Goal: Task Accomplishment & Management: Manage account settings

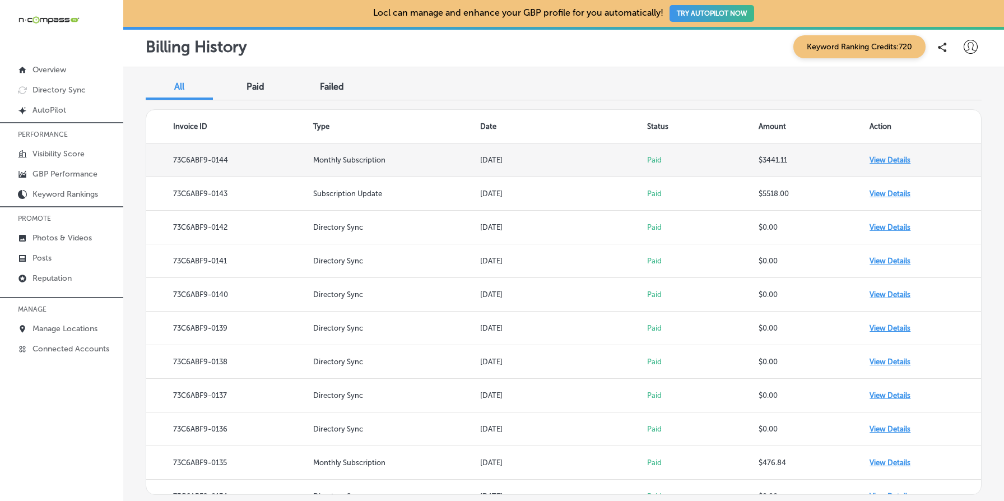
click at [888, 162] on td "View Details" at bounding box center [924, 160] width 111 height 34
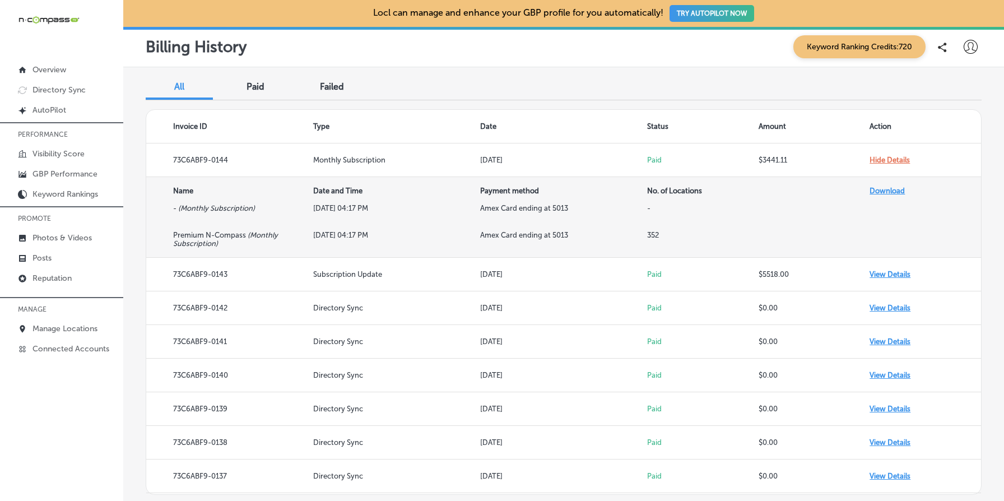
click at [679, 194] on th "No. of Locations" at bounding box center [702, 190] width 111 height 27
click at [330, 209] on td "Aug 16, 2025 at 04:17 PM" at bounding box center [396, 217] width 167 height 27
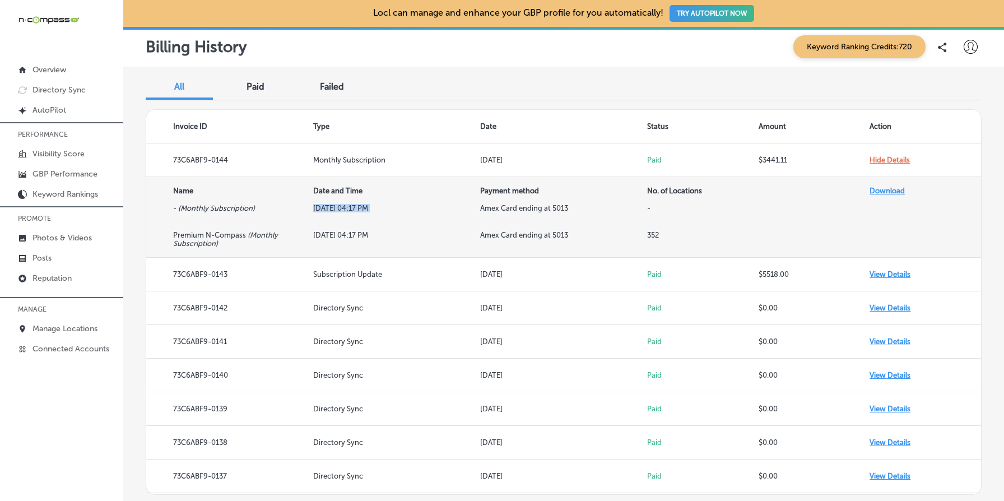
click at [330, 209] on td "Aug 16, 2025 at 04:17 PM" at bounding box center [396, 217] width 167 height 27
click at [211, 208] on icon "( Monthly Subscription )" at bounding box center [216, 208] width 77 height 8
click at [180, 192] on th "Name" at bounding box center [229, 190] width 167 height 27
click at [337, 192] on th "Date and Time" at bounding box center [396, 190] width 167 height 27
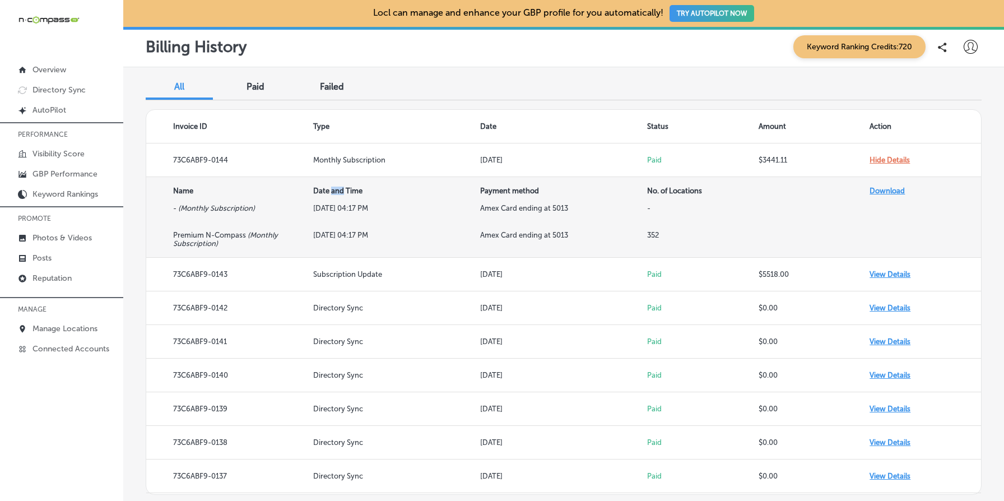
click at [337, 192] on th "Date and Time" at bounding box center [396, 190] width 167 height 27
click at [677, 188] on th "No. of Locations" at bounding box center [702, 190] width 111 height 27
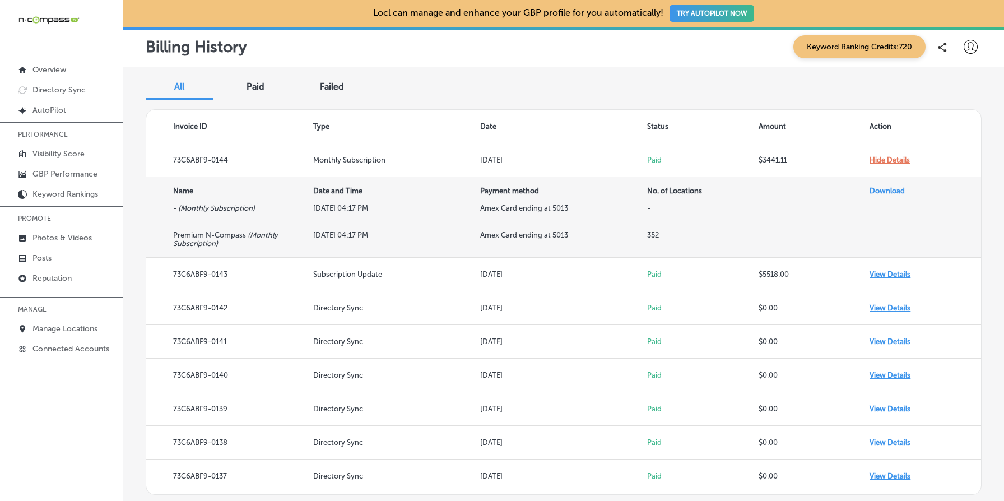
click at [822, 209] on td at bounding box center [813, 217] width 111 height 27
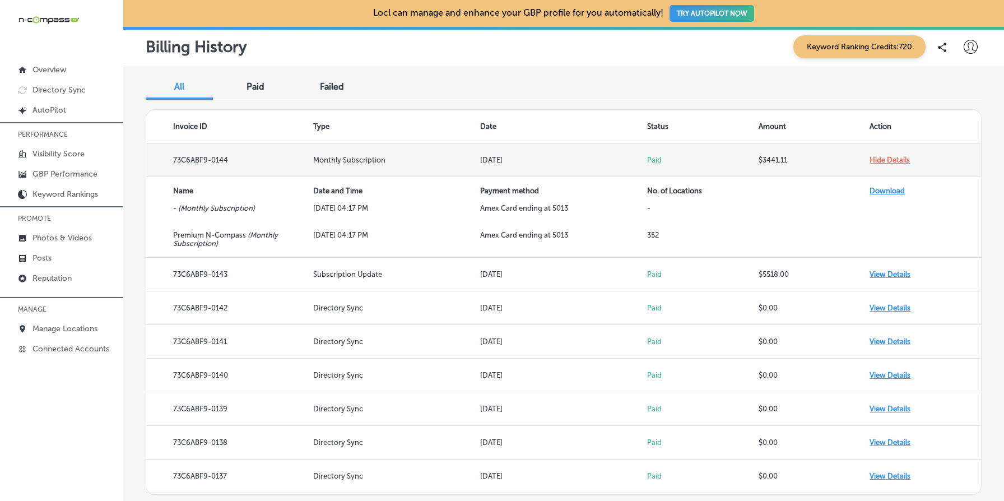
click at [890, 157] on td "Hide Details" at bounding box center [924, 160] width 111 height 34
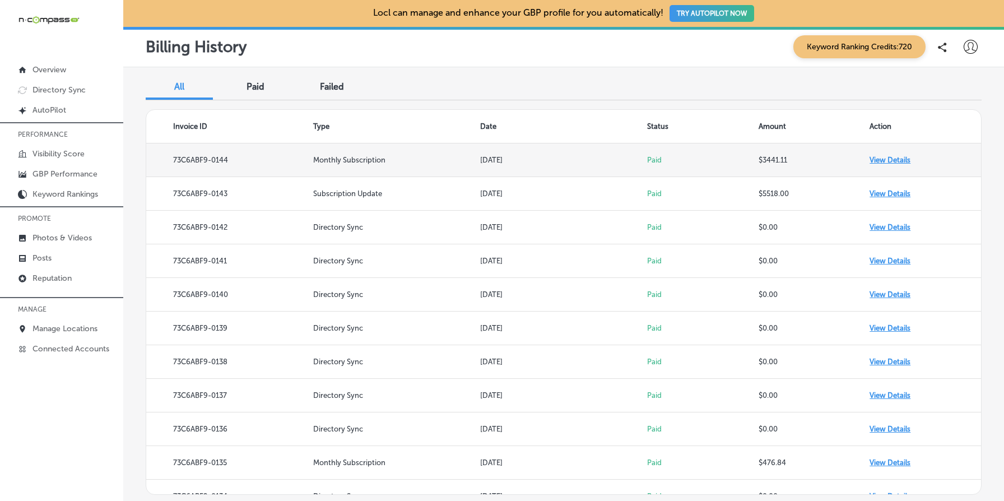
click at [890, 157] on td "View Details" at bounding box center [924, 160] width 111 height 34
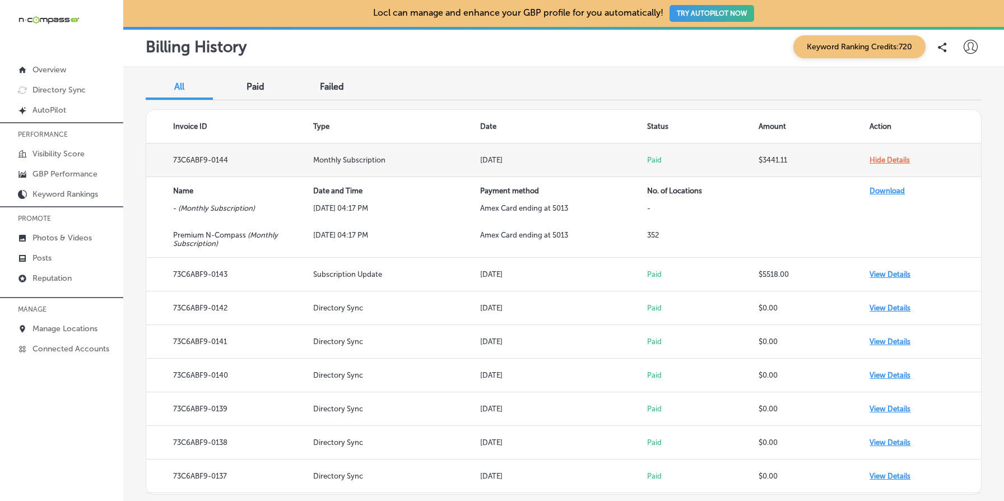
click at [890, 157] on td "Hide Details" at bounding box center [924, 160] width 111 height 34
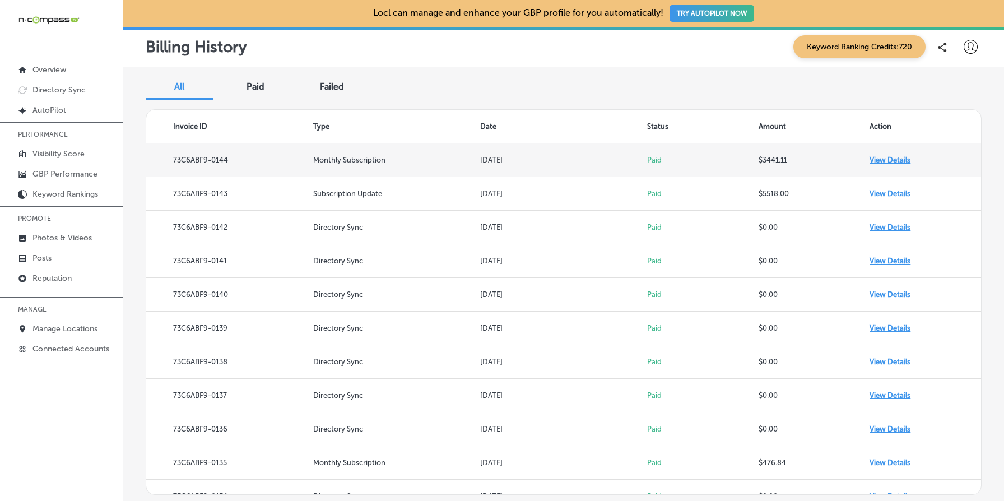
click at [890, 157] on td "View Details" at bounding box center [924, 160] width 111 height 34
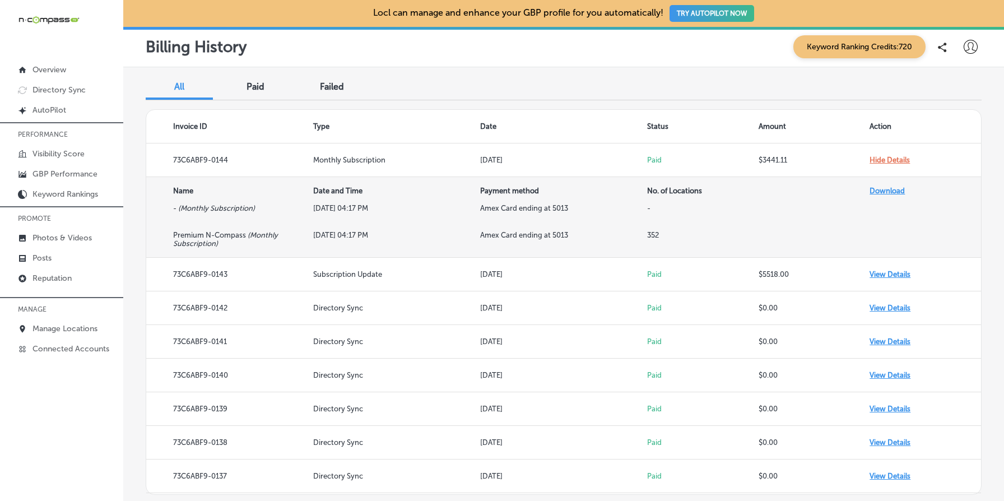
click at [216, 207] on icon "( Monthly Subscription )" at bounding box center [216, 208] width 77 height 8
click at [201, 242] on icon "( Monthly Subscription )" at bounding box center [225, 239] width 105 height 17
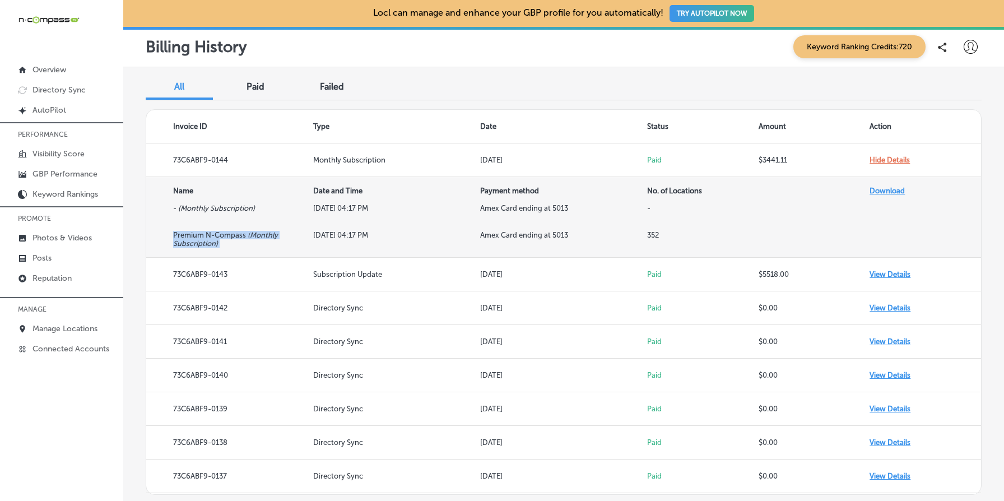
click at [201, 242] on icon "( Monthly Subscription )" at bounding box center [225, 239] width 105 height 17
click at [346, 237] on td "Aug 16, 2025 at 04:17 PM" at bounding box center [396, 244] width 167 height 27
click at [515, 238] on td "Amex Card ending at 5013" at bounding box center [563, 244] width 167 height 27
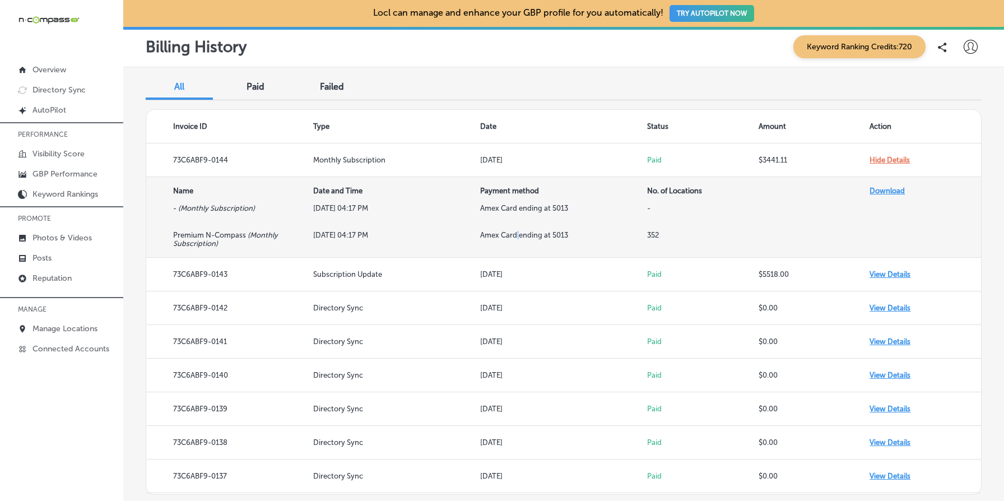
click at [515, 238] on td "Amex Card ending at 5013" at bounding box center [563, 244] width 167 height 27
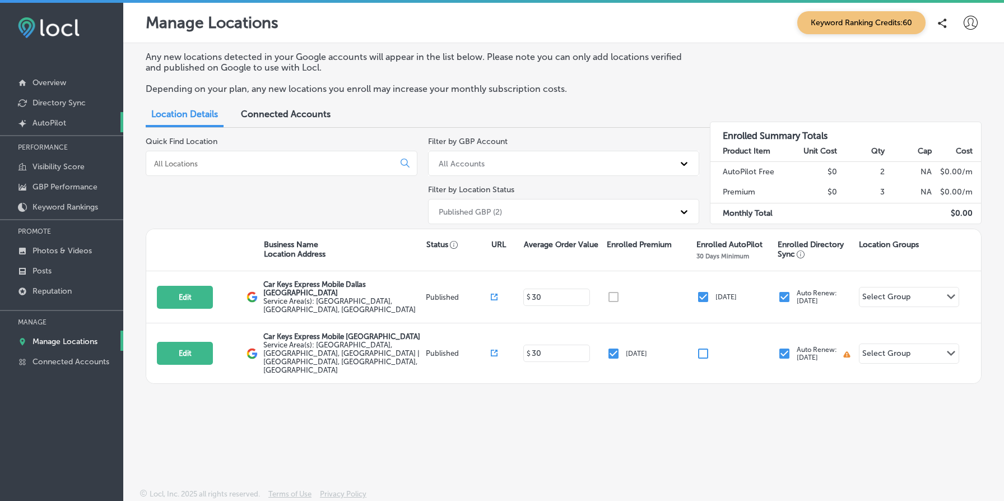
click at [64, 120] on p "AutoPilot" at bounding box center [49, 123] width 34 height 10
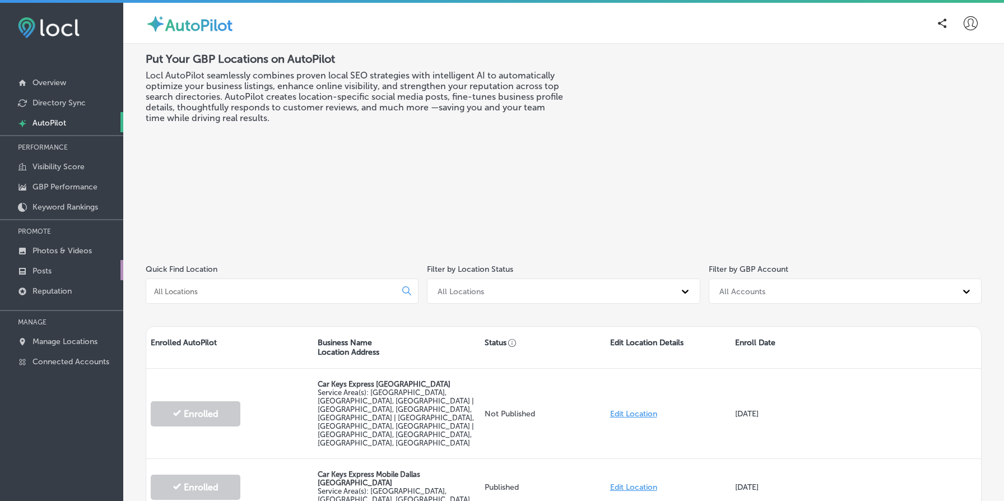
click at [62, 269] on link "Posts" at bounding box center [61, 270] width 123 height 20
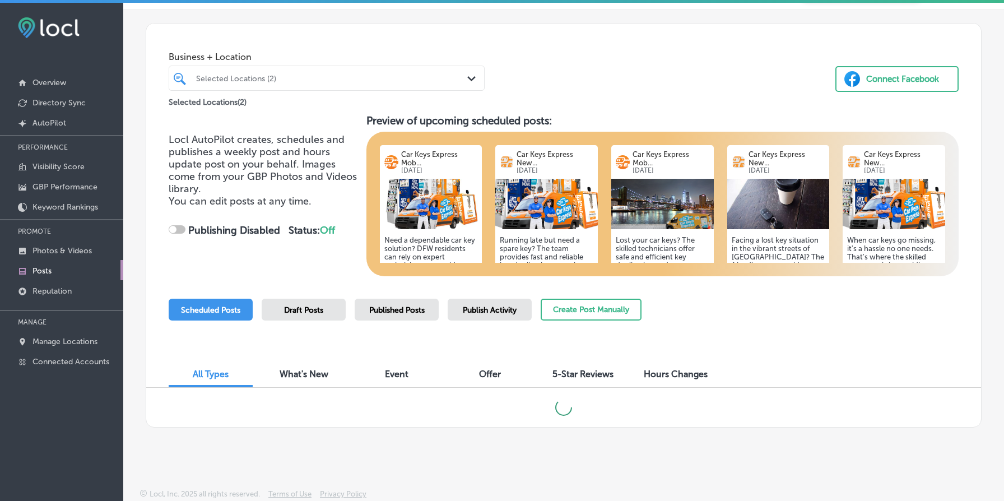
scroll to position [3, 0]
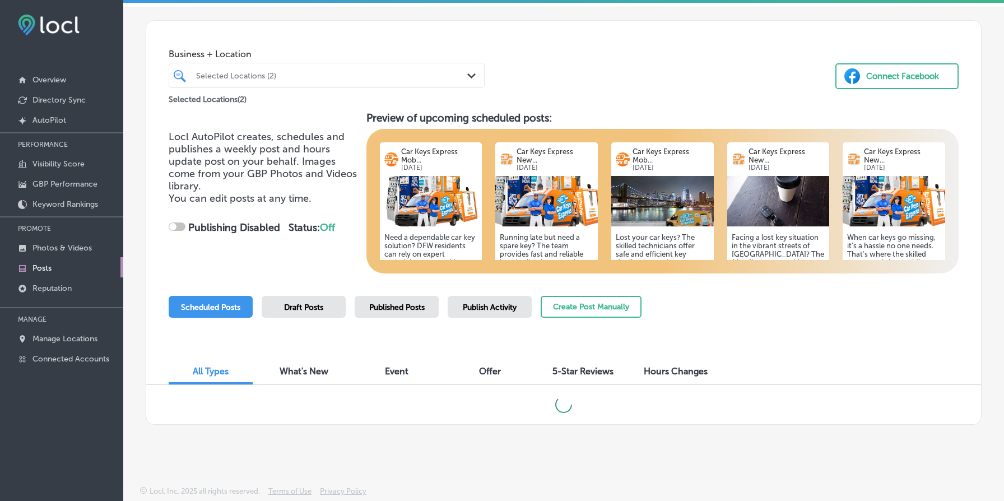
checkbox input "true"
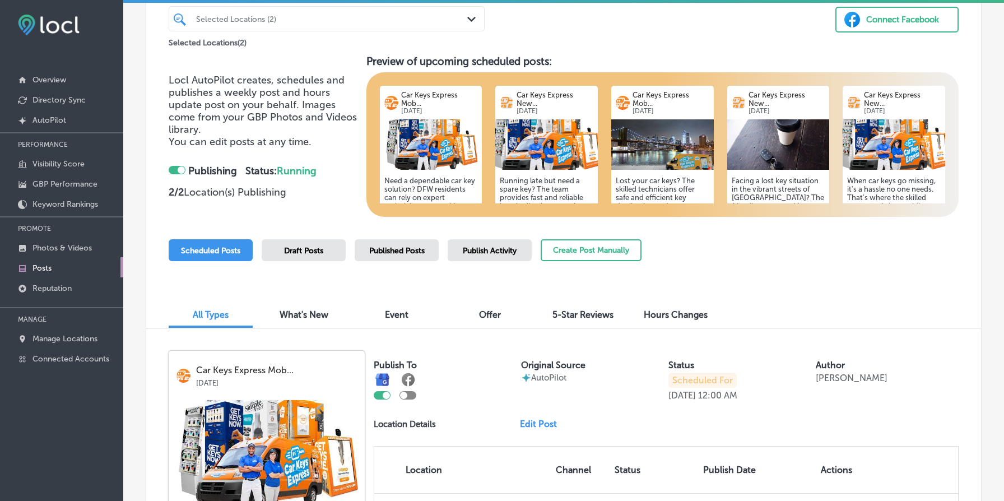
scroll to position [96, 0]
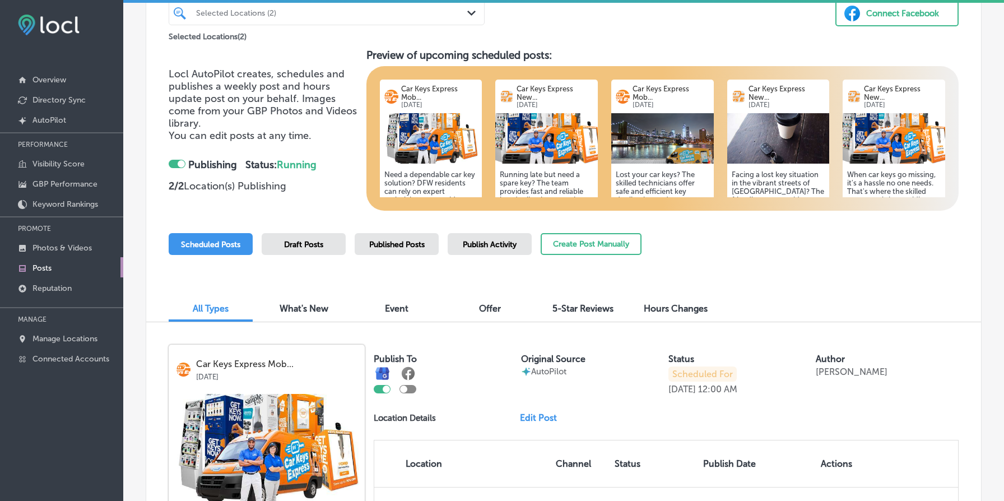
click at [449, 139] on img at bounding box center [431, 138] width 103 height 50
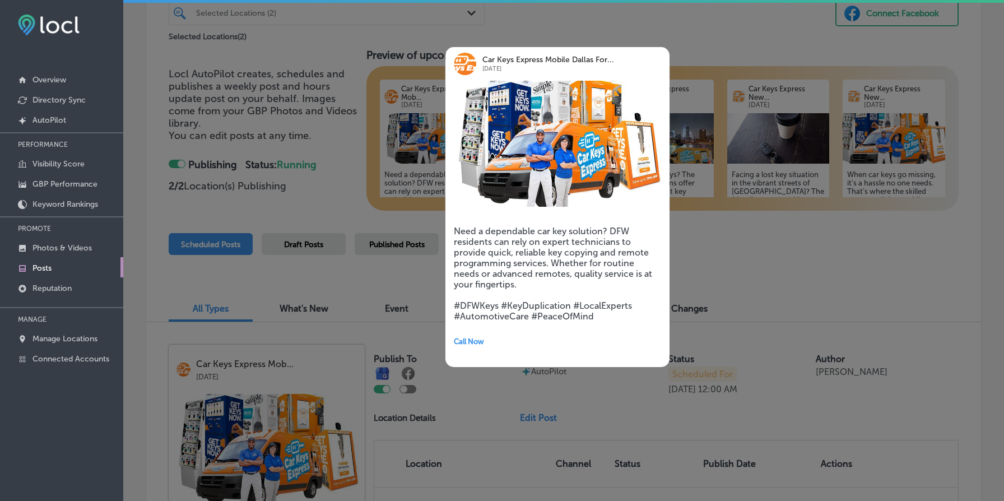
click at [343, 161] on div at bounding box center [502, 250] width 1004 height 501
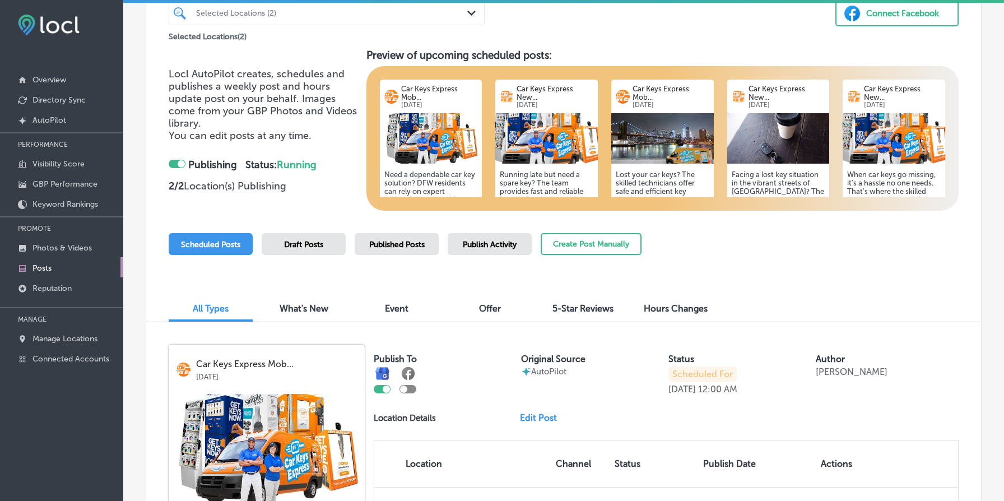
click at [521, 155] on img at bounding box center [546, 138] width 103 height 50
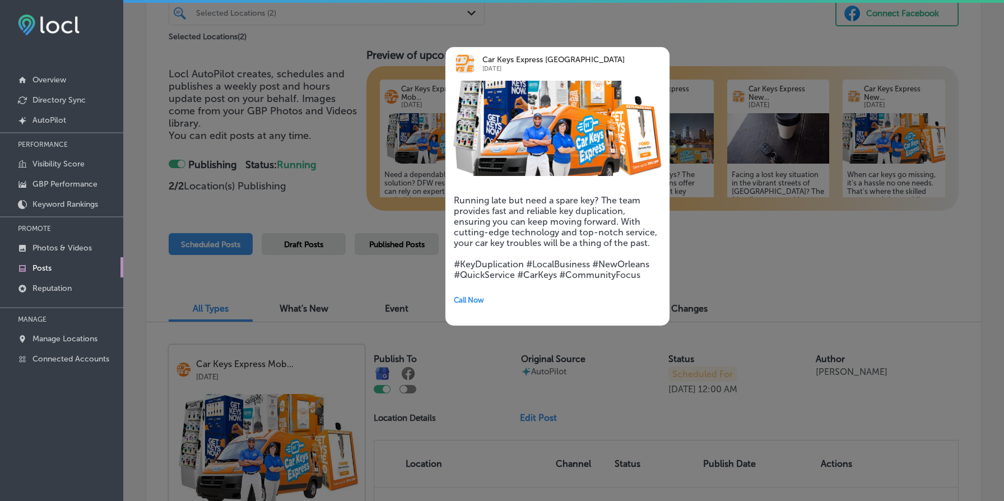
click at [397, 176] on div at bounding box center [502, 250] width 1004 height 501
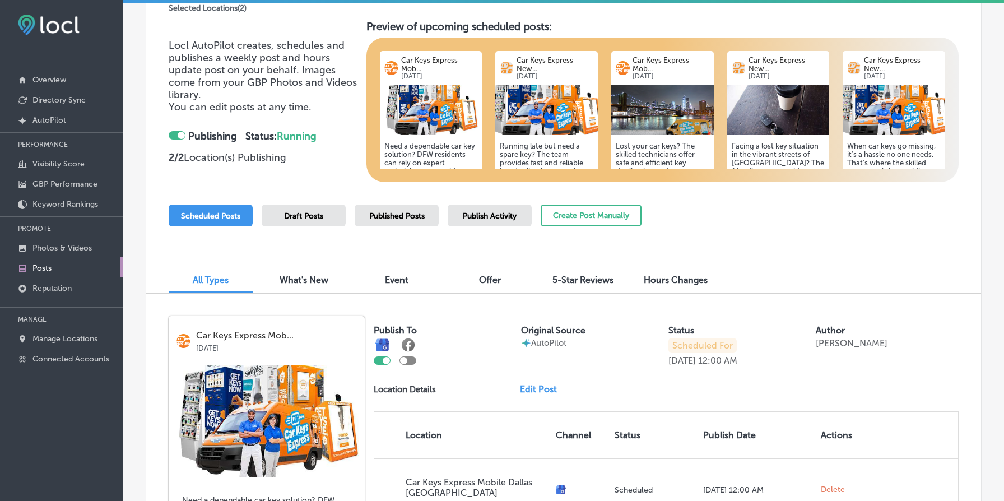
scroll to position [141, 0]
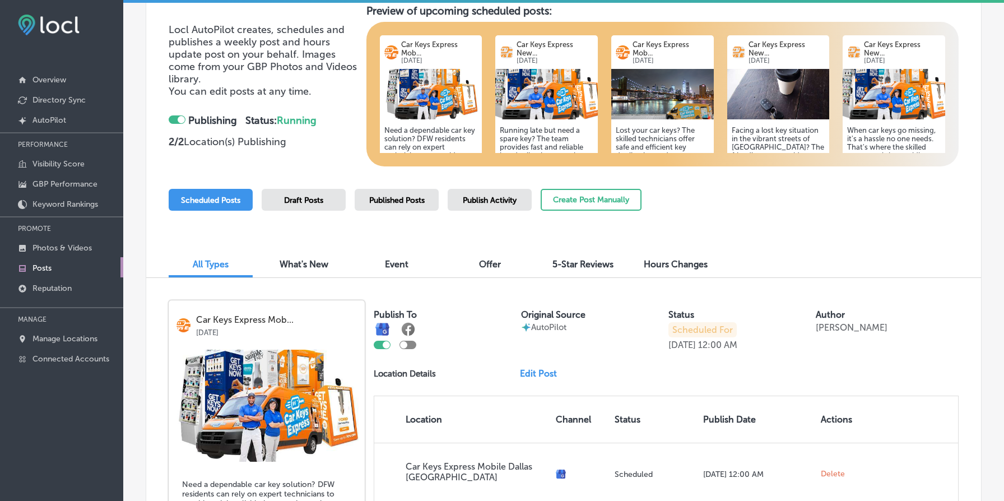
click at [421, 204] on div "Published Posts" at bounding box center [397, 200] width 84 height 22
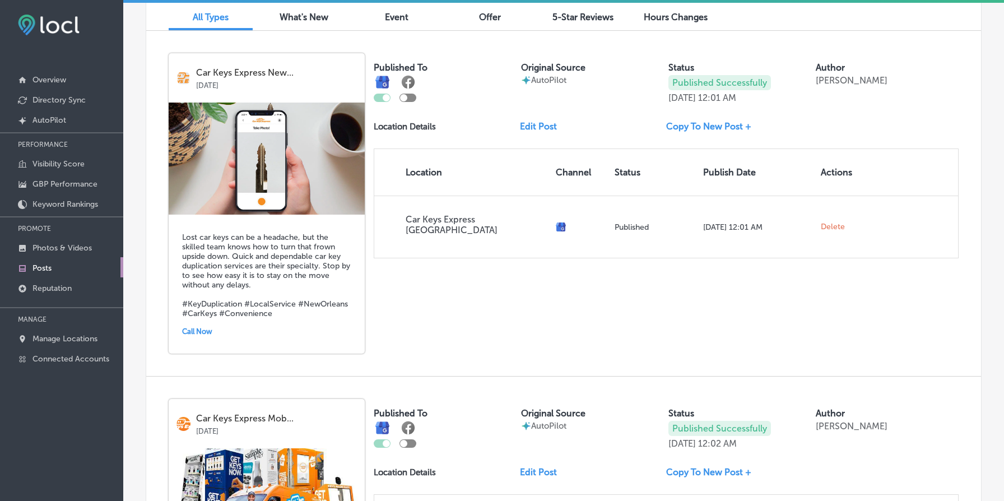
scroll to position [0, 0]
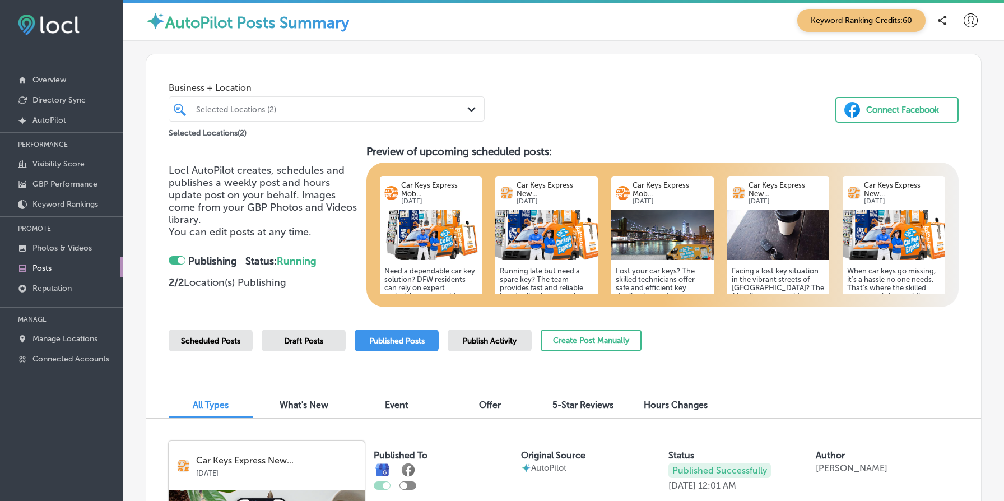
click at [69, 35] on div "iconmonstr-menu-thin copy Created with Sketch. Overview Directory Sync Created …" at bounding box center [61, 187] width 123 height 374
click at [62, 26] on img at bounding box center [49, 25] width 62 height 21
click at [59, 72] on link "Overview" at bounding box center [61, 79] width 123 height 20
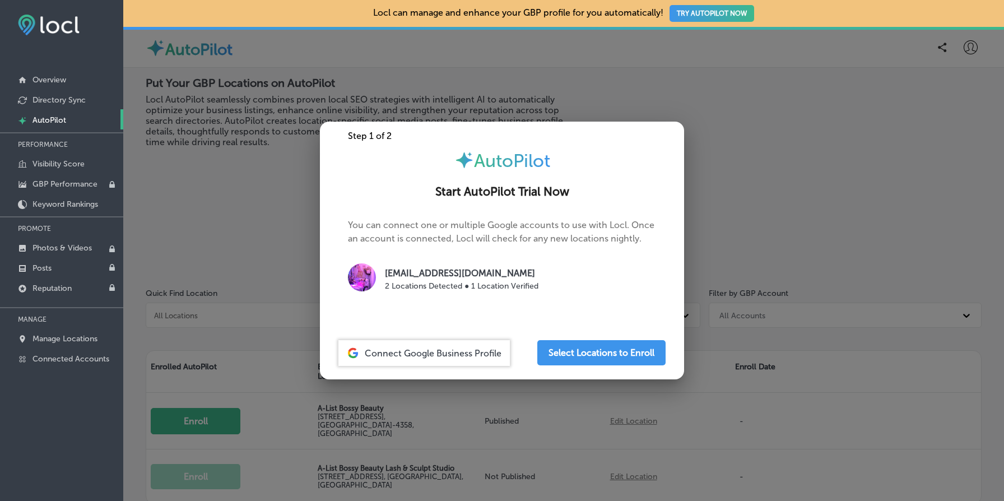
click at [218, 273] on div at bounding box center [502, 250] width 1004 height 501
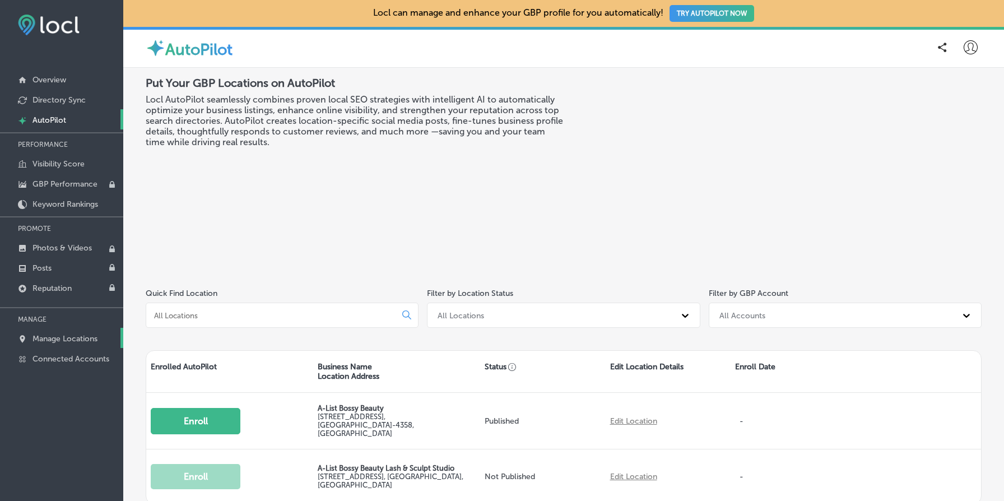
click at [58, 340] on p "Manage Locations" at bounding box center [64, 339] width 65 height 10
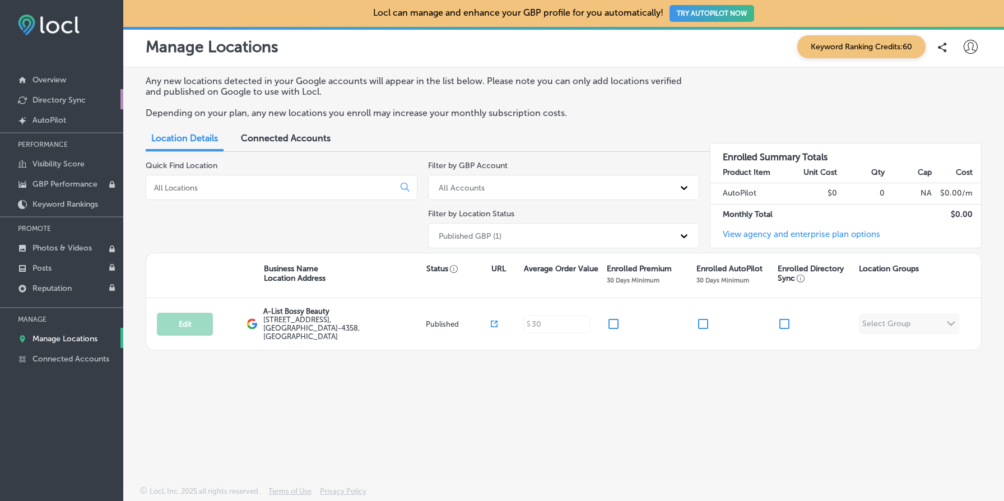
click at [83, 100] on p "Directory Sync" at bounding box center [58, 100] width 53 height 10
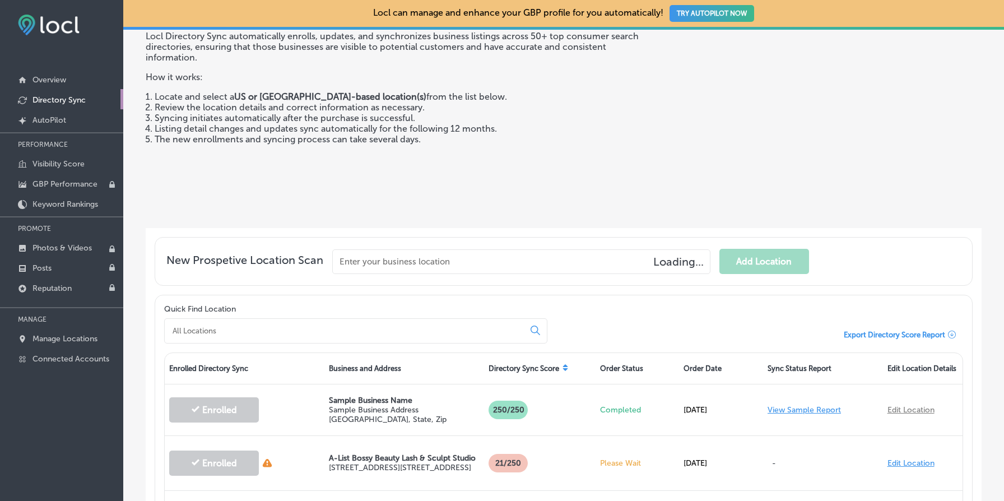
scroll to position [209, 0]
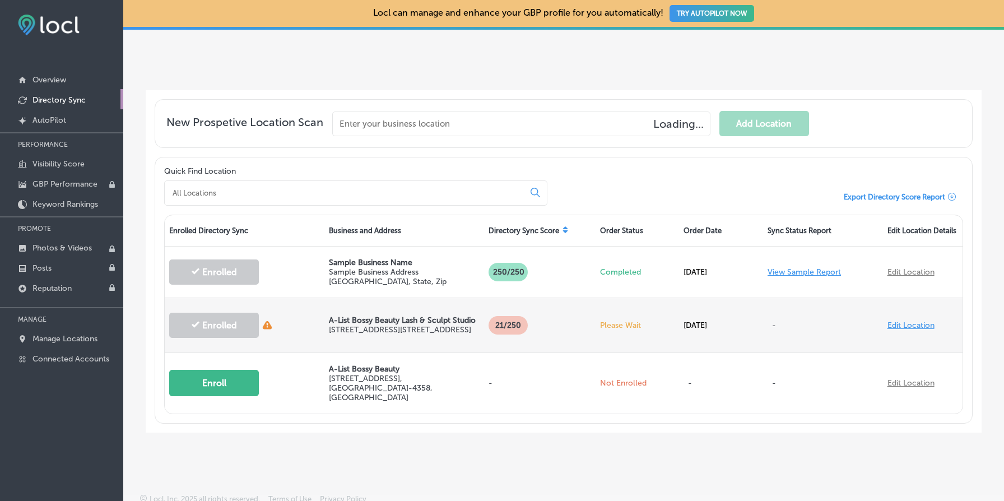
click at [915, 322] on link "Edit Location" at bounding box center [910, 325] width 47 height 10
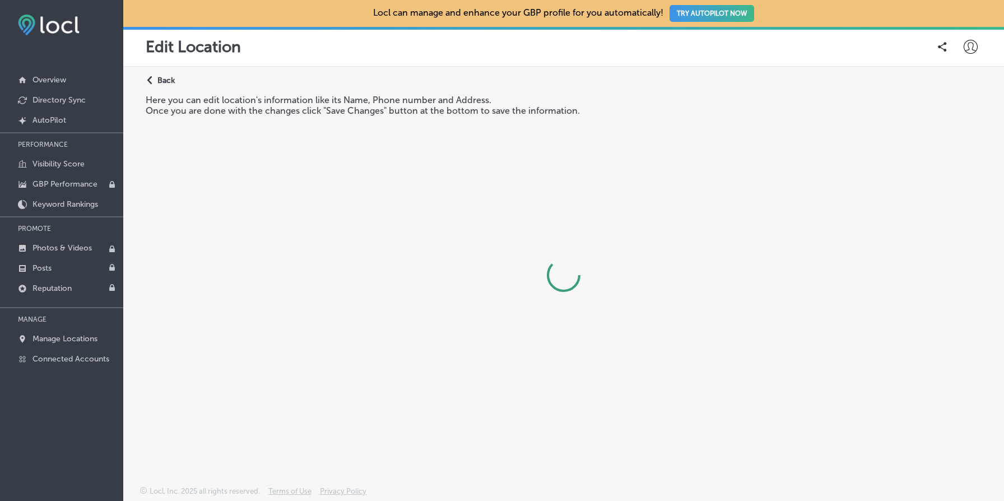
select select "US"
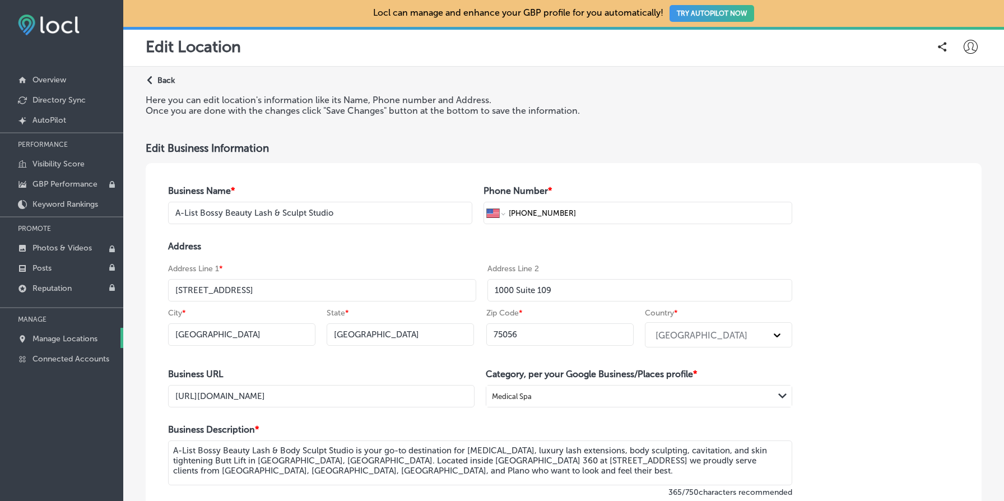
click at [77, 334] on p "Manage Locations" at bounding box center [64, 339] width 65 height 10
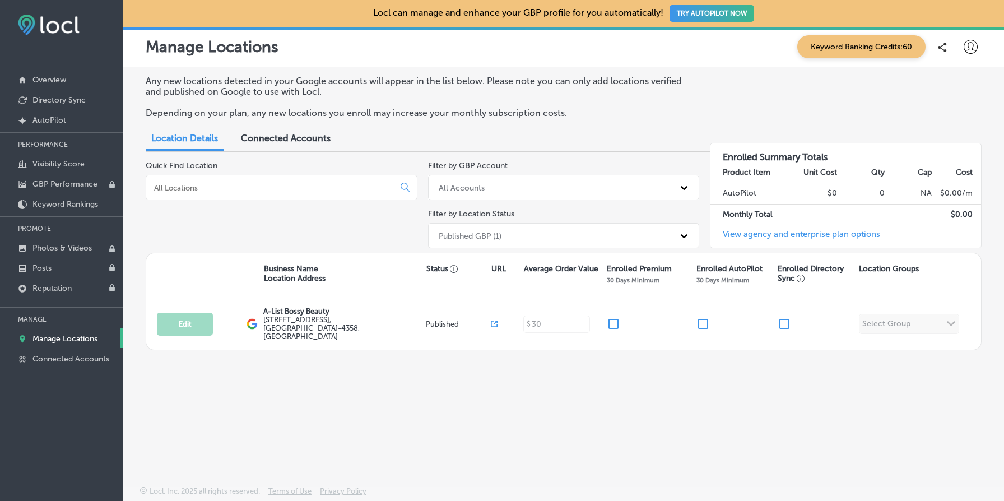
click at [589, 235] on div "Published GBP (1)" at bounding box center [553, 235] width 241 height 18
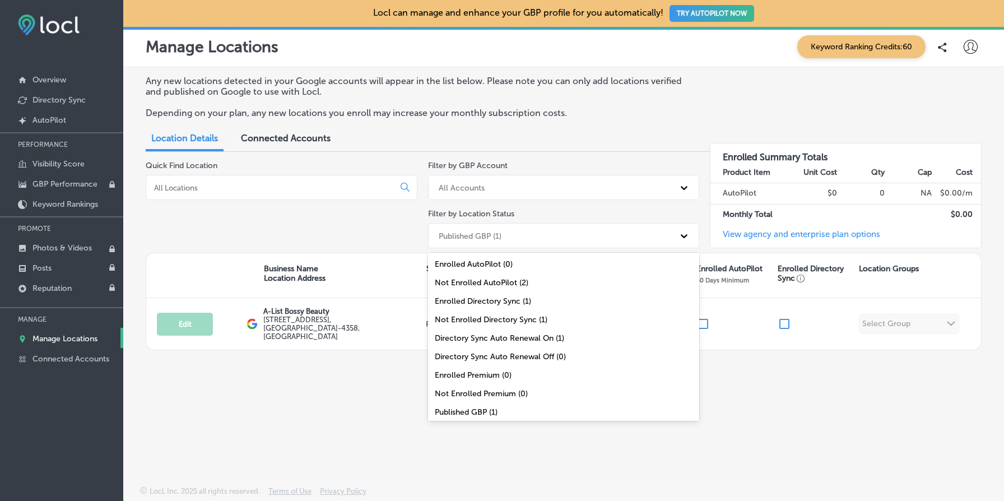
scroll to position [36, 0]
click at [560, 406] on div "All Locations (2)" at bounding box center [564, 412] width 272 height 18
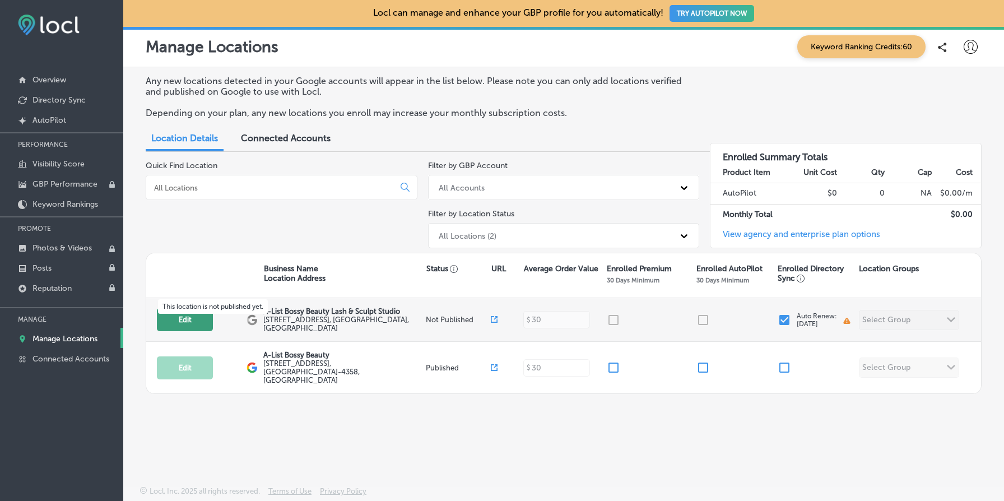
click at [185, 316] on button "Edit" at bounding box center [185, 319] width 56 height 23
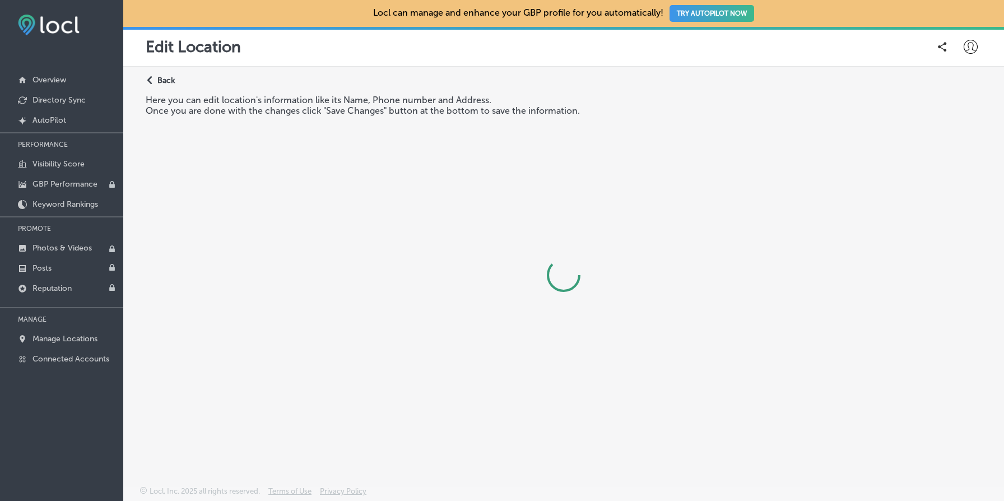
select select "US"
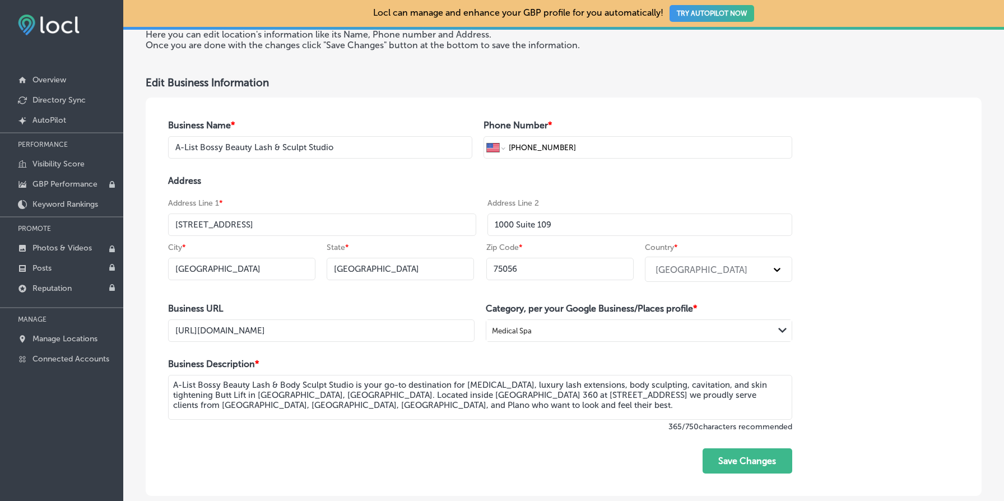
scroll to position [52, 0]
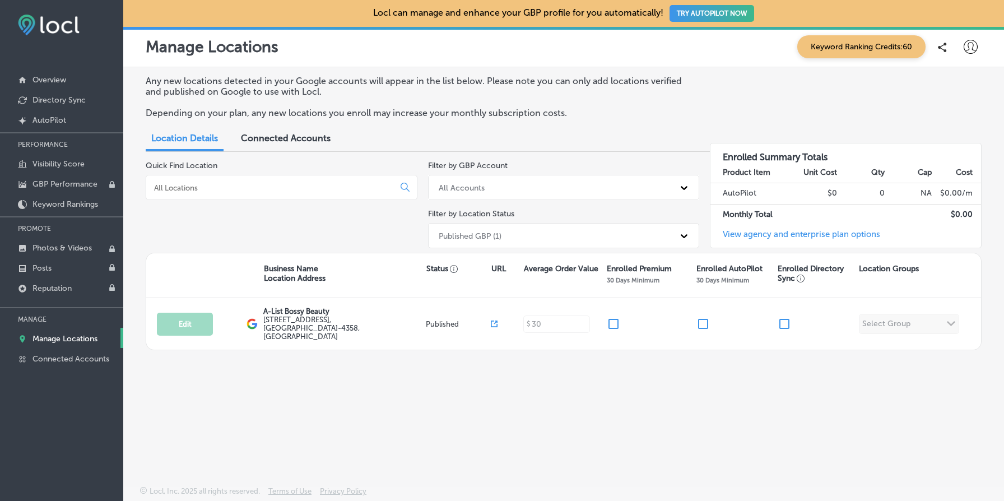
click at [453, 423] on div "Any new locations detected in your Google accounts will appear in the list belo…" at bounding box center [563, 250] width 881 height 366
click at [554, 230] on div "Published GBP (1)" at bounding box center [553, 235] width 241 height 18
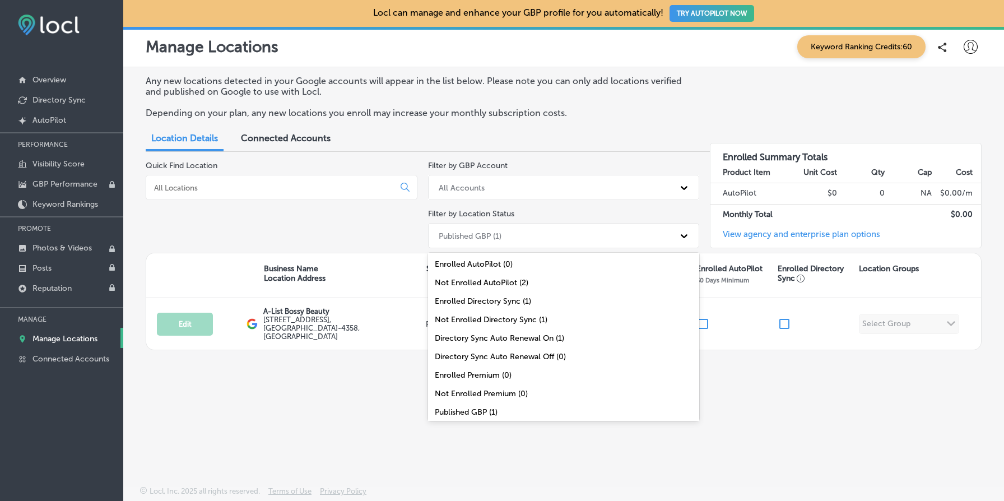
scroll to position [36, 0]
click at [524, 409] on div "All Locations (2)" at bounding box center [564, 412] width 272 height 18
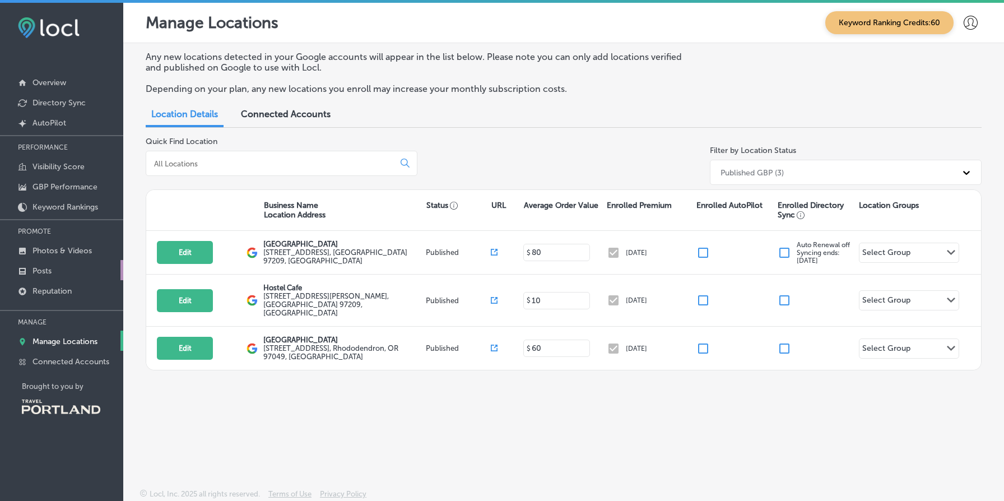
click at [52, 266] on p "Posts" at bounding box center [41, 271] width 19 height 10
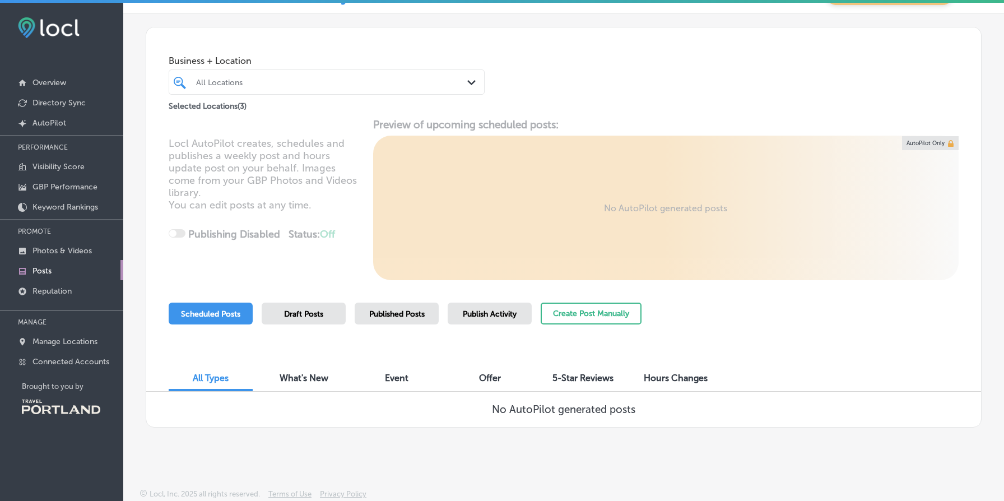
click at [295, 314] on span "Draft Posts" at bounding box center [303, 314] width 39 height 10
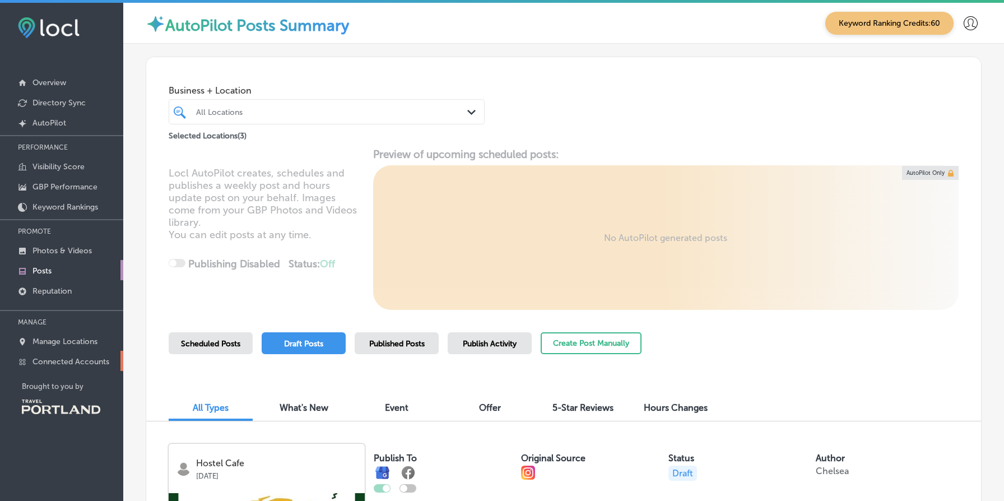
click at [76, 359] on p "Connected Accounts" at bounding box center [70, 362] width 77 height 10
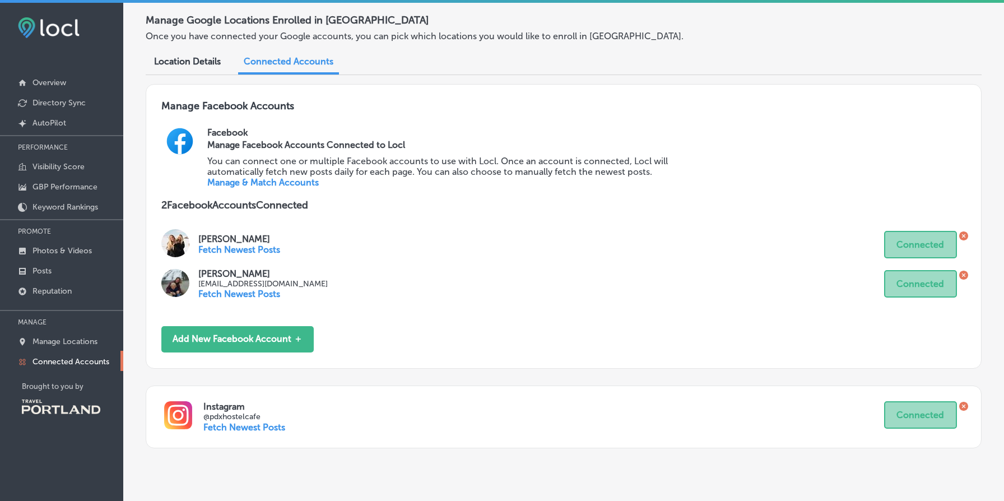
scroll to position [79, 0]
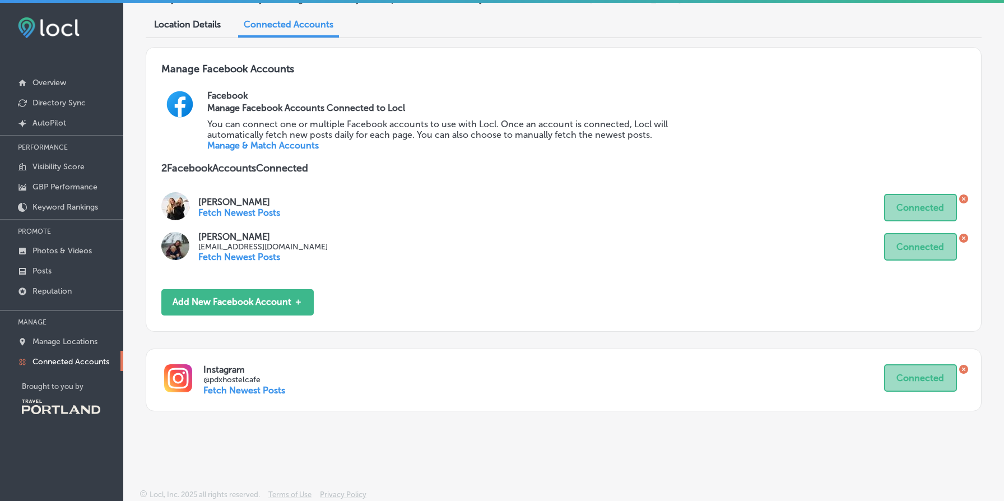
click at [249, 389] on p "Fetch Newest Posts" at bounding box center [244, 390] width 82 height 11
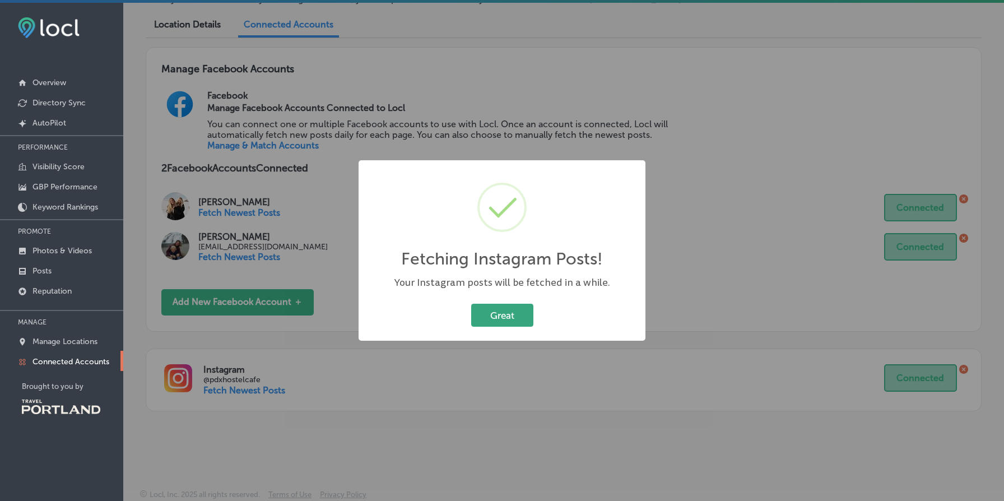
click at [529, 321] on button "Great" at bounding box center [502, 315] width 62 height 23
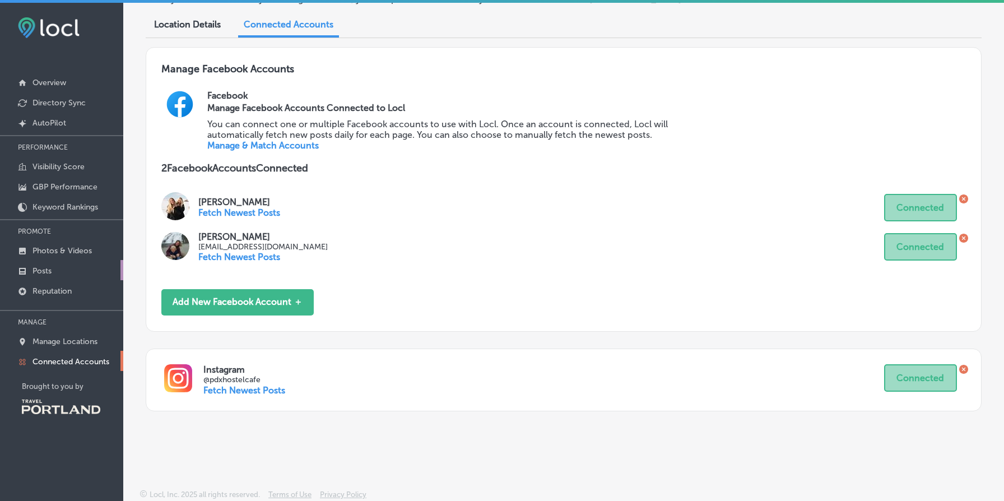
click at [66, 269] on link "Posts" at bounding box center [61, 270] width 123 height 20
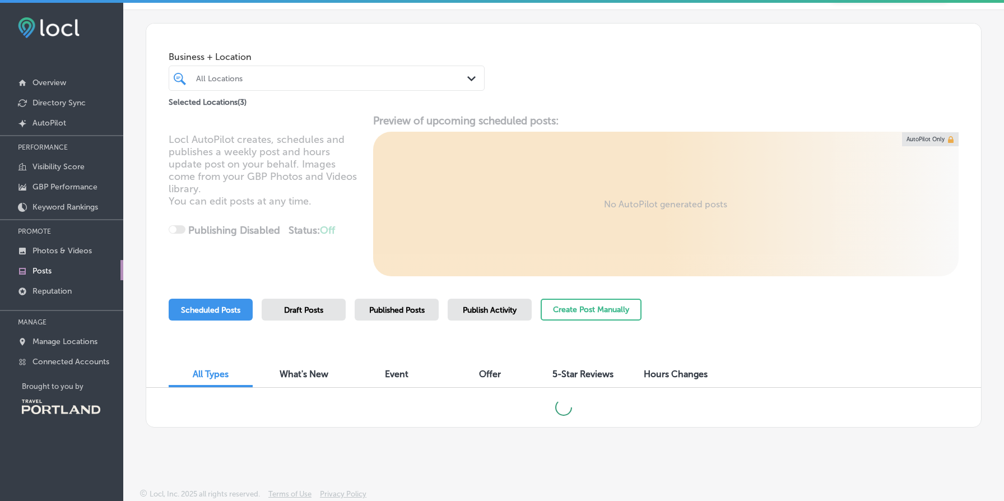
scroll to position [30, 0]
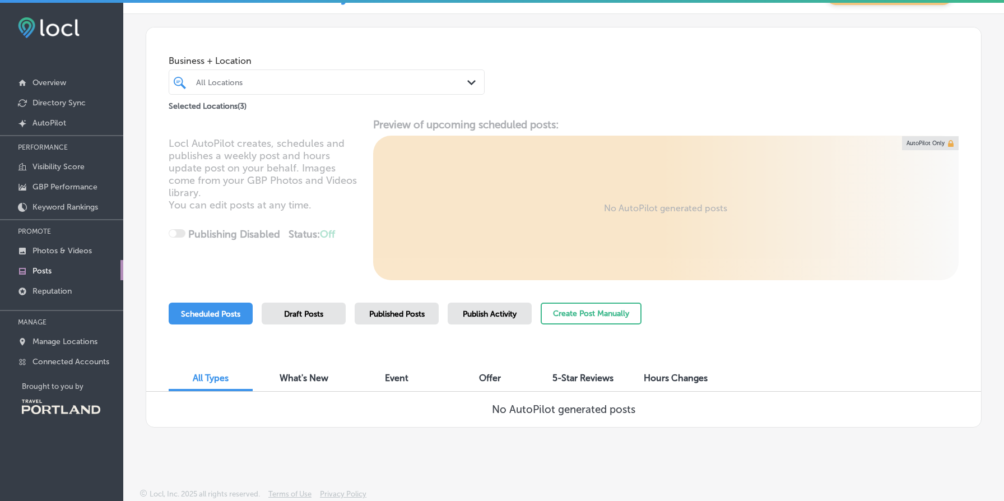
click at [333, 315] on div "Draft Posts" at bounding box center [304, 313] width 84 height 22
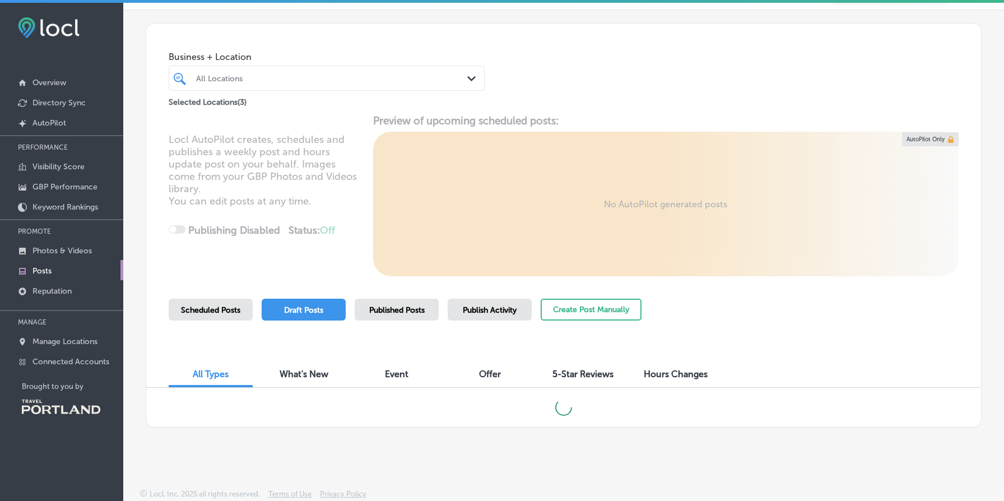
click at [408, 297] on div "Business + Location All Locations Path Created with Sketch. Selected Locations …" at bounding box center [564, 225] width 836 height 404
click at [406, 309] on span "Published Posts" at bounding box center [396, 310] width 55 height 10
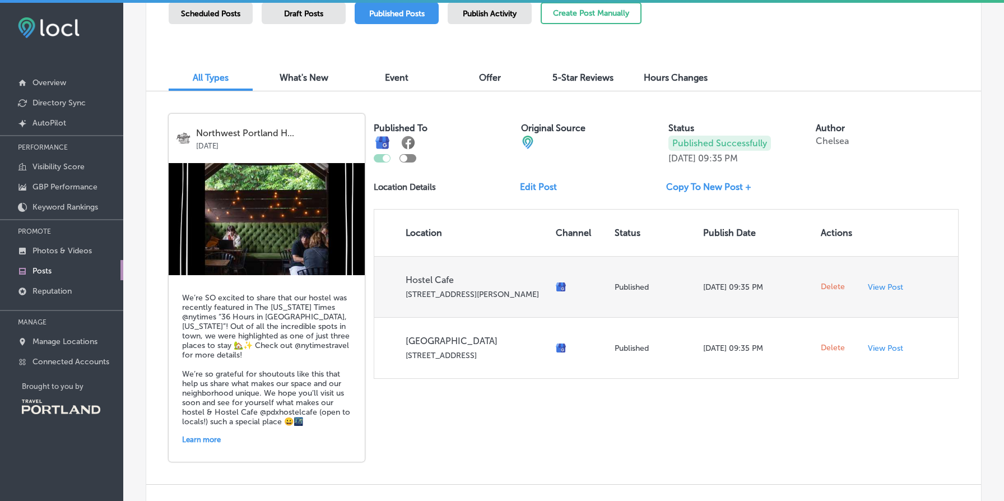
scroll to position [0, 0]
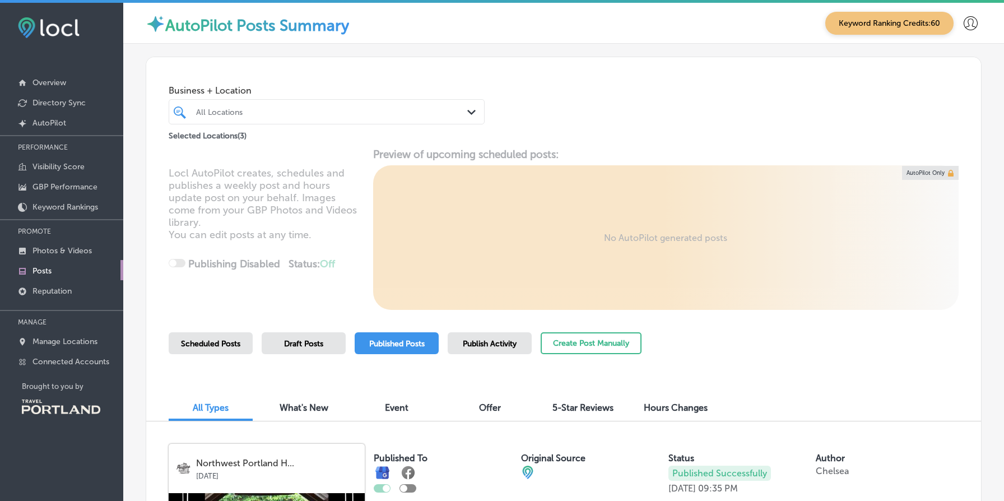
click at [301, 334] on div "Draft Posts" at bounding box center [304, 343] width 84 height 22
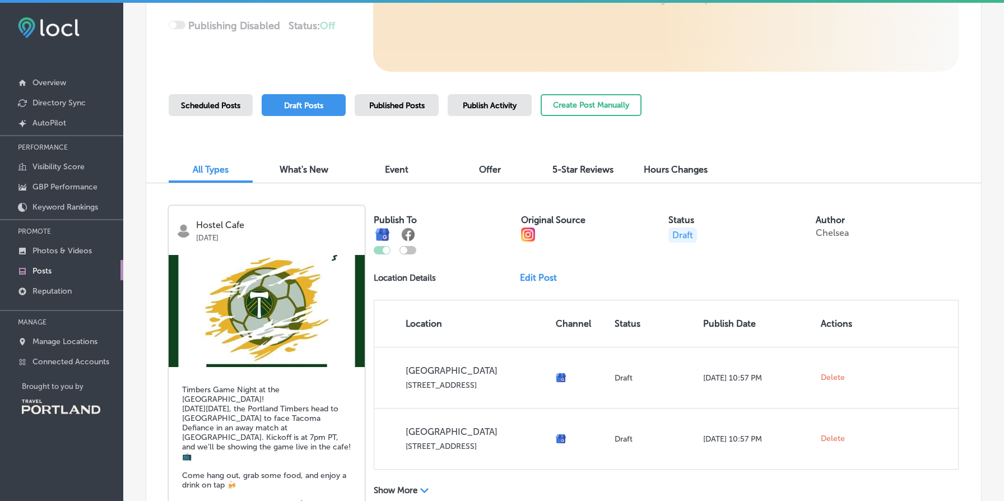
scroll to position [371, 0]
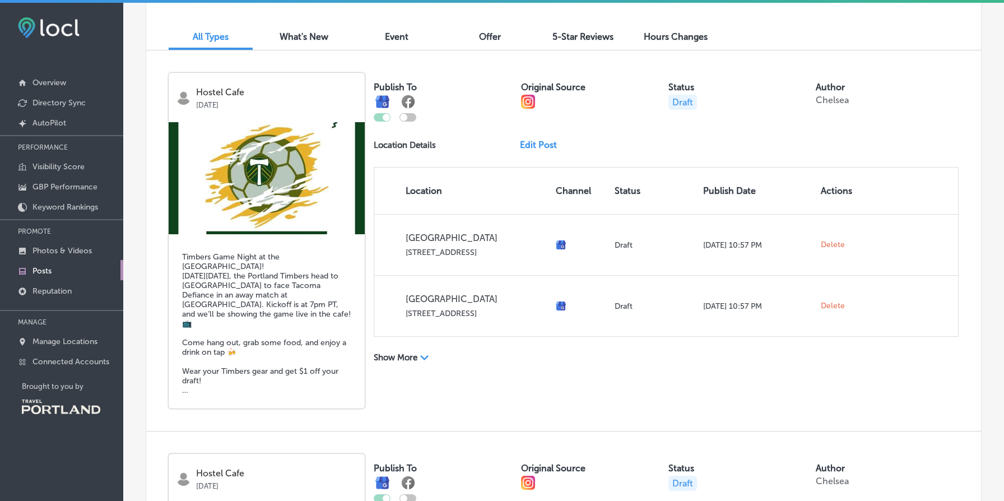
click at [535, 86] on label "Original Source" at bounding box center [553, 87] width 64 height 11
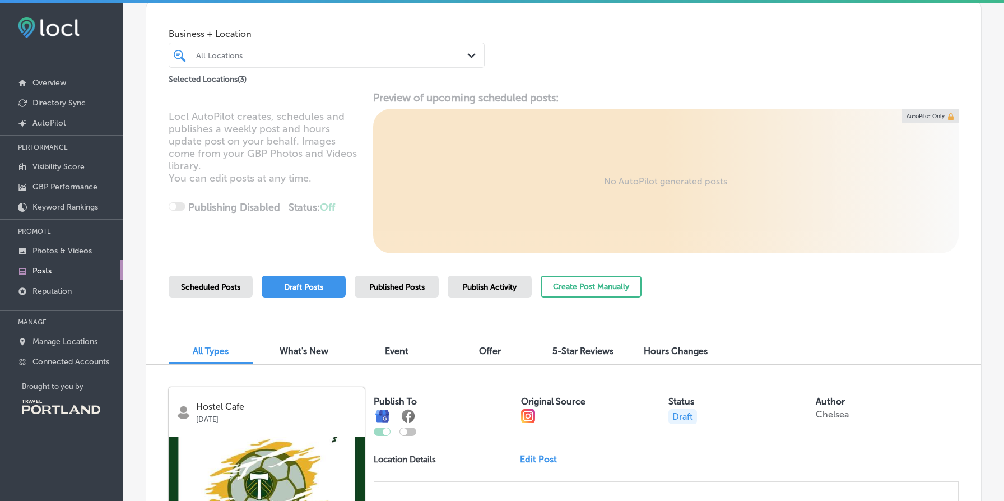
scroll to position [40, 0]
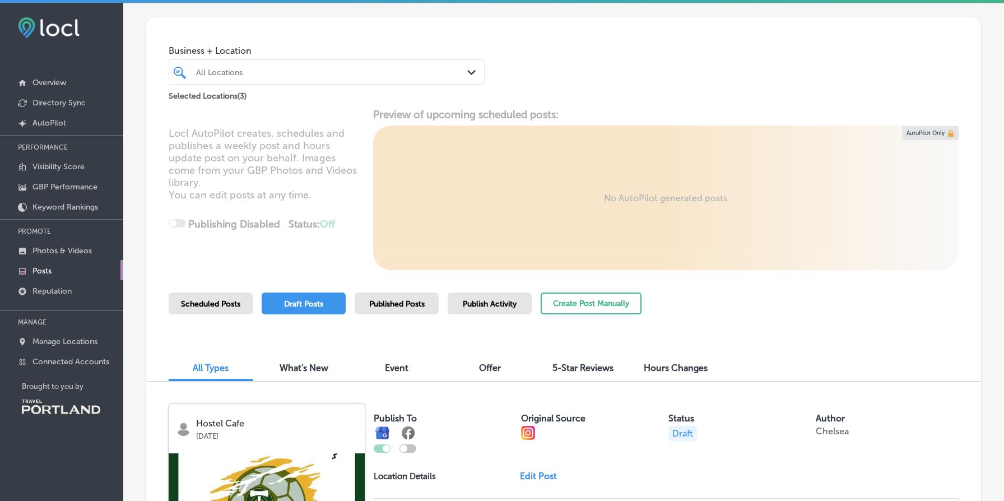
click at [218, 299] on div "Scheduled Posts" at bounding box center [211, 303] width 84 height 22
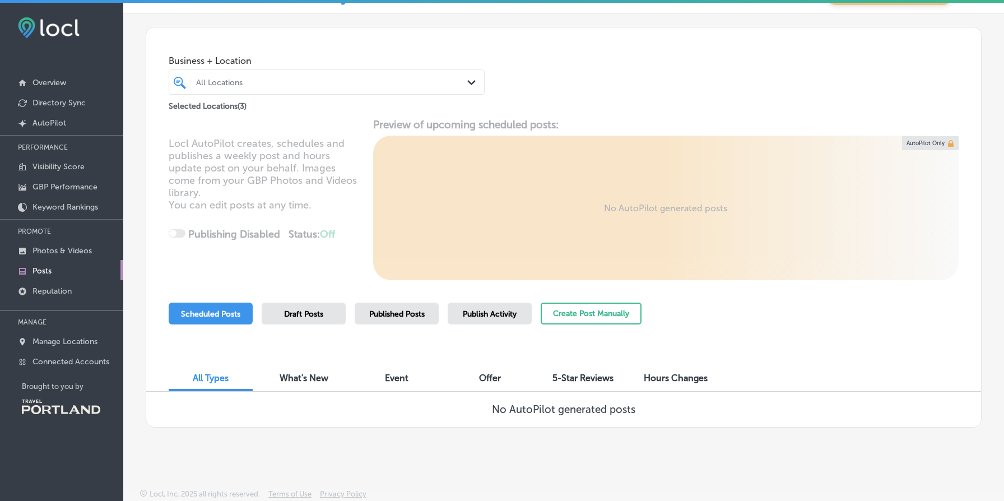
scroll to position [3, 0]
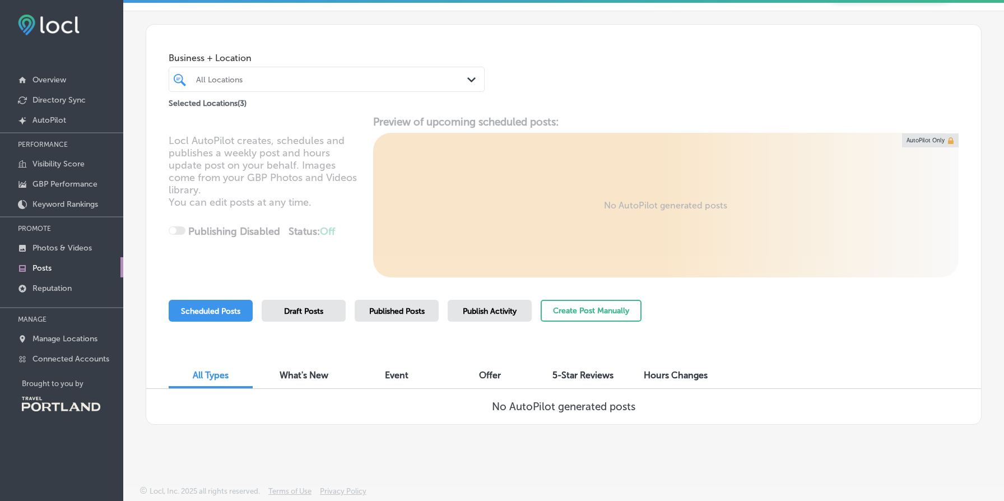
click at [299, 316] on div "Draft Posts" at bounding box center [304, 311] width 84 height 22
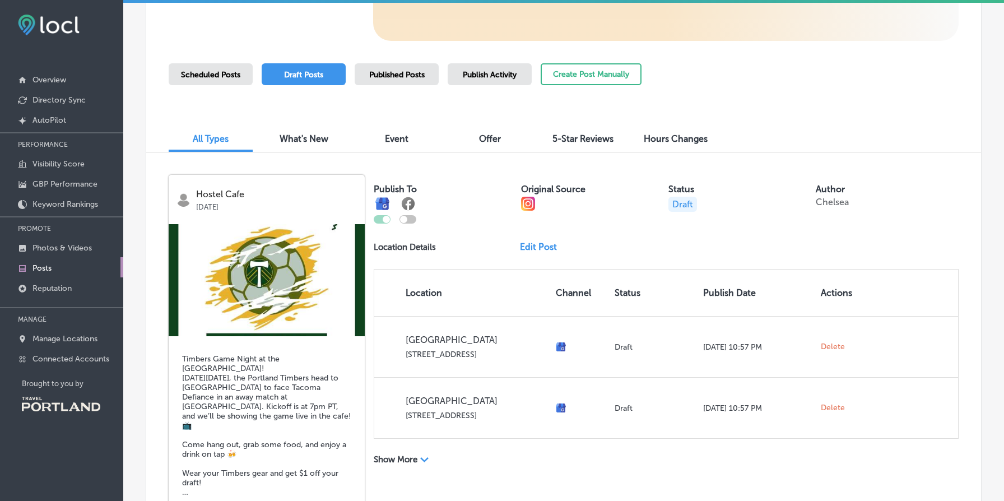
scroll to position [353, 0]
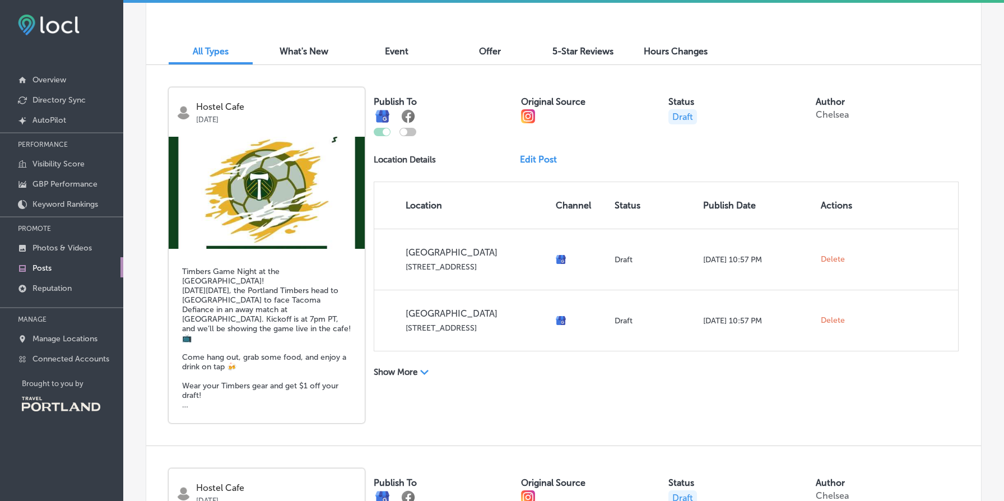
click at [572, 206] on th "Channel" at bounding box center [580, 205] width 59 height 46
click at [635, 210] on th "Status" at bounding box center [654, 205] width 89 height 46
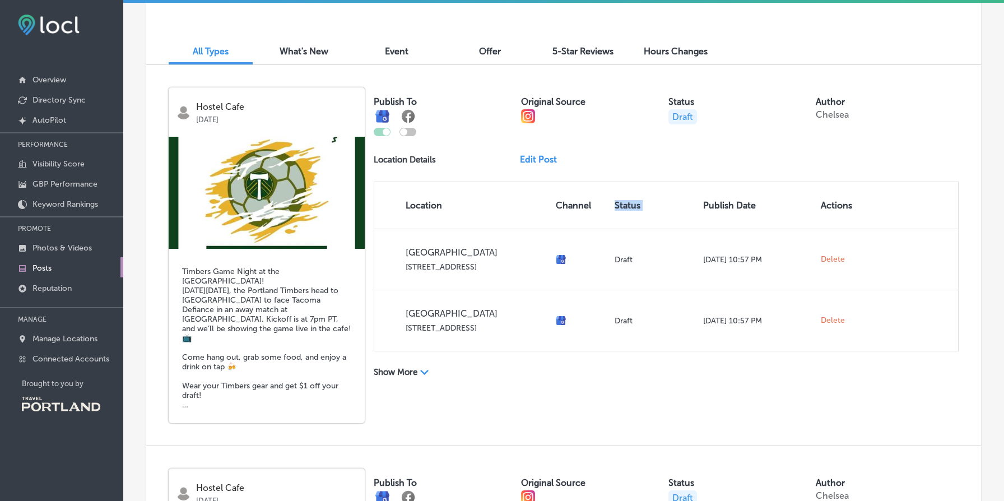
click at [635, 210] on th "Status" at bounding box center [654, 205] width 89 height 46
click at [723, 211] on th "Publish Date" at bounding box center [758, 205] width 118 height 46
click at [591, 224] on th "Channel" at bounding box center [580, 205] width 59 height 46
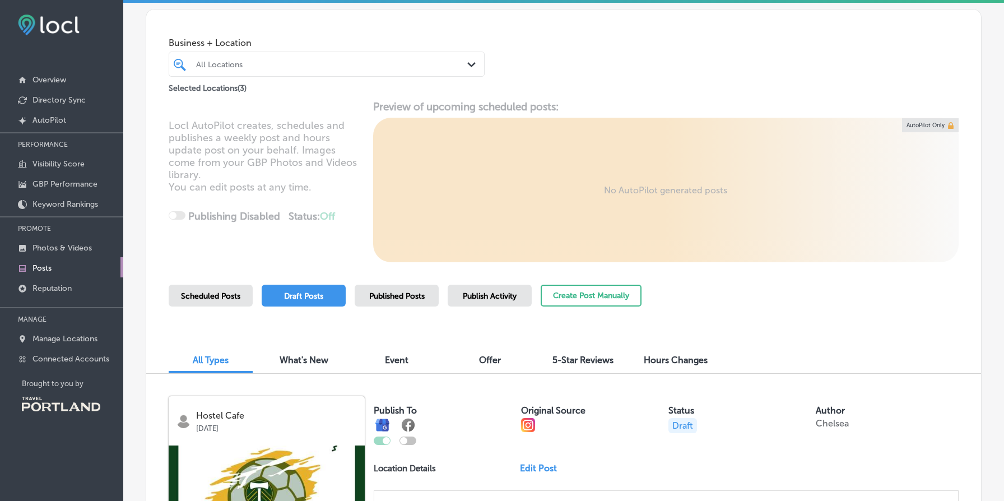
scroll to position [0, 0]
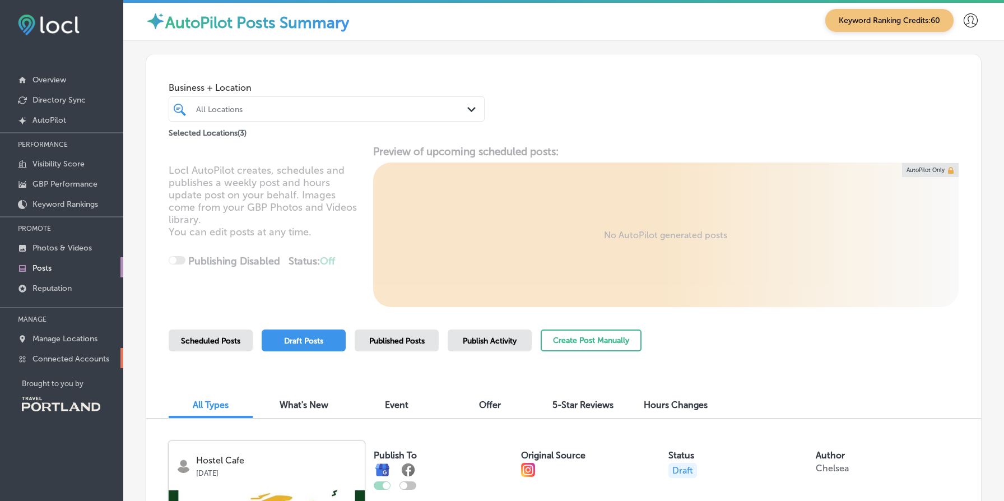
click at [88, 351] on link "Connected Accounts" at bounding box center [61, 358] width 123 height 20
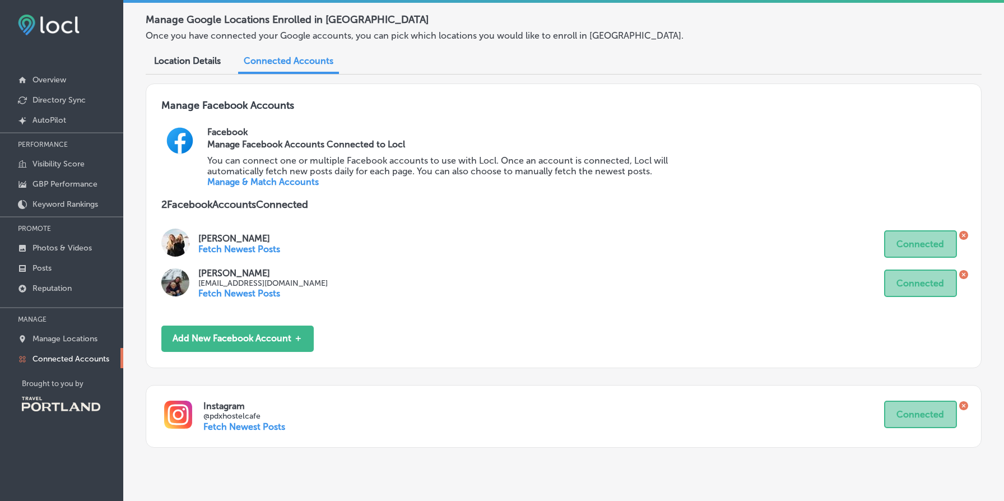
scroll to position [79, 0]
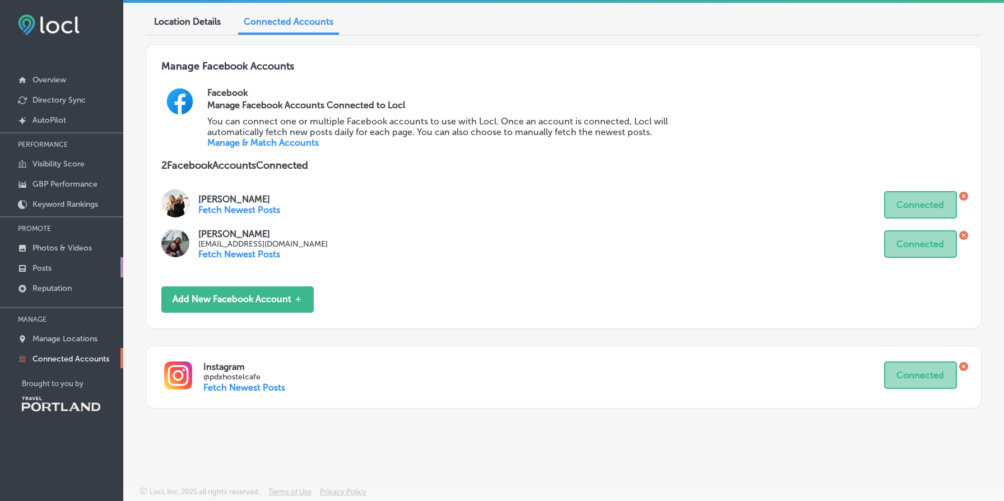
click at [50, 266] on p "Posts" at bounding box center [41, 268] width 19 height 10
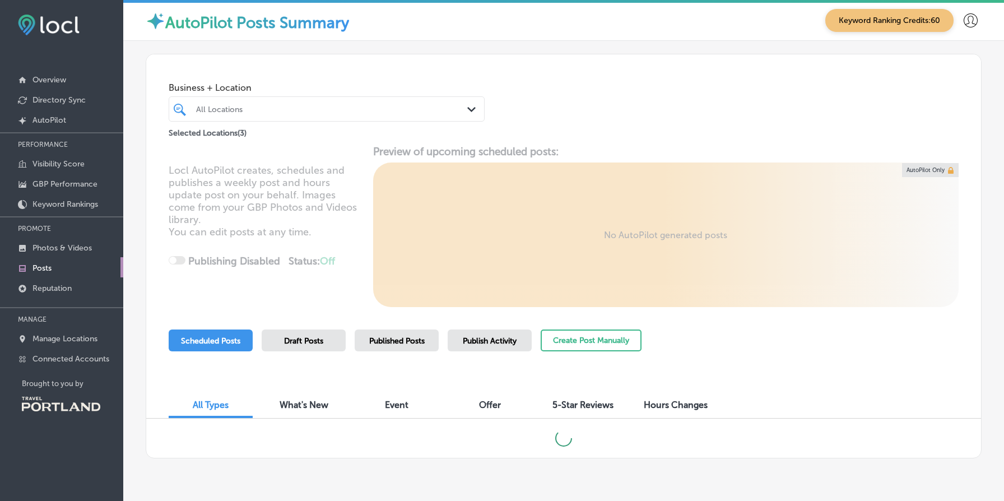
click at [314, 337] on span "Draft Posts" at bounding box center [303, 341] width 39 height 10
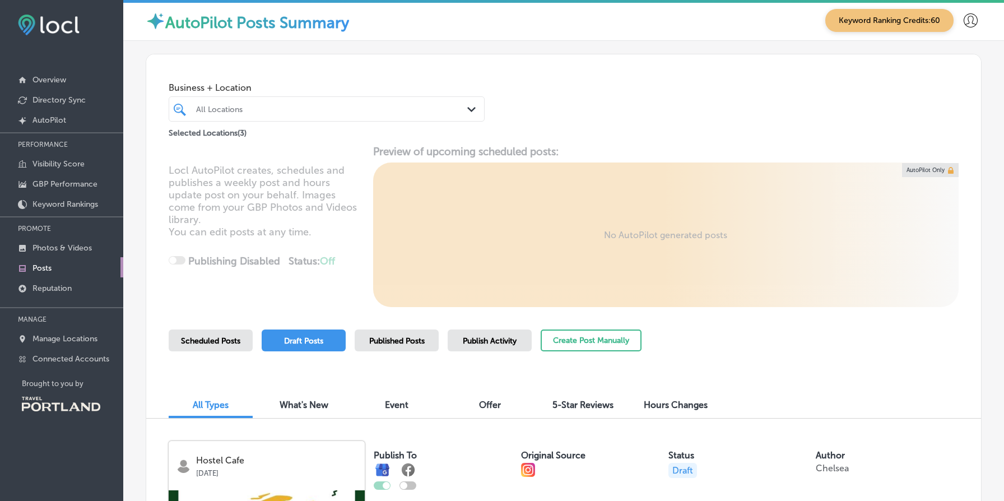
click at [972, 22] on icon at bounding box center [970, 20] width 14 height 14
click at [948, 71] on li "My Account" at bounding box center [949, 63] width 77 height 26
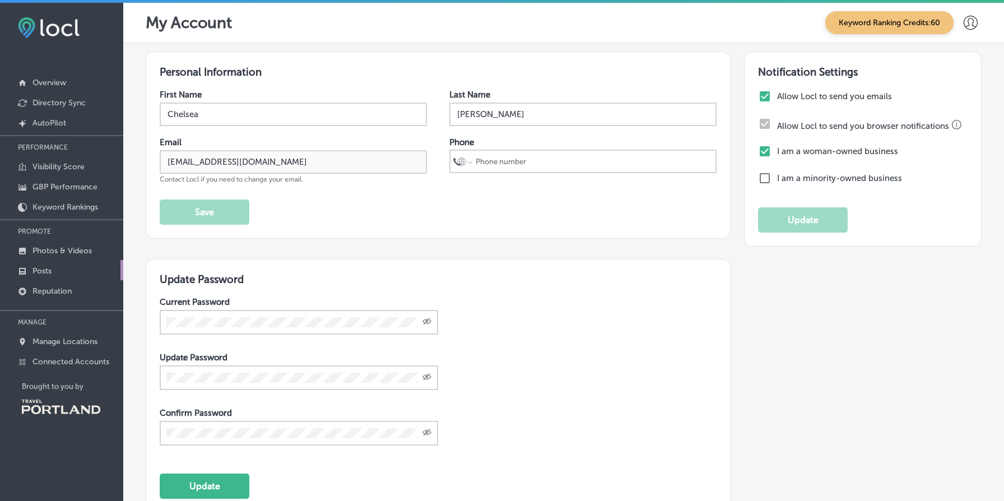
click at [63, 264] on link "Posts" at bounding box center [61, 270] width 123 height 20
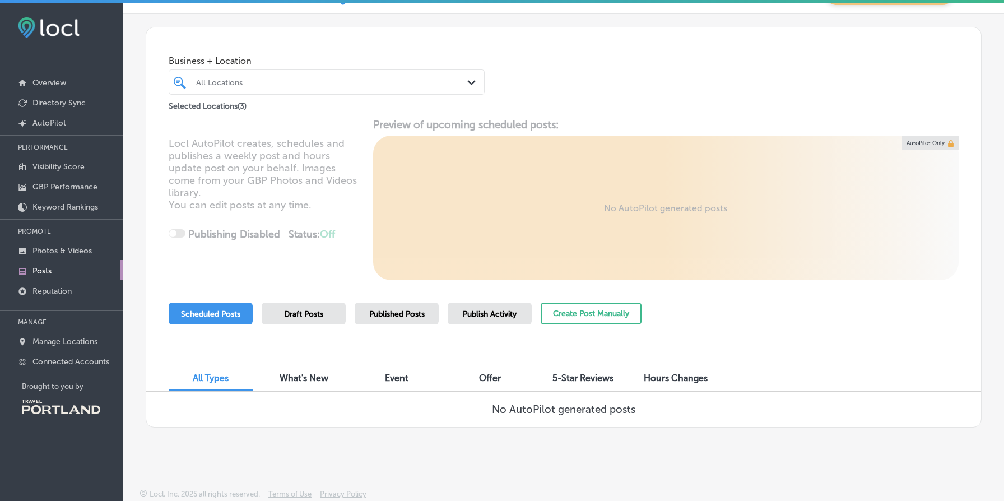
scroll to position [30, 0]
click at [245, 159] on div "Locl AutoPilot creates, schedules and publishes a weekly post and hours update …" at bounding box center [563, 199] width 835 height 162
click at [77, 268] on link "Posts" at bounding box center [61, 270] width 123 height 20
click at [78, 357] on p "Connected Accounts" at bounding box center [70, 362] width 77 height 10
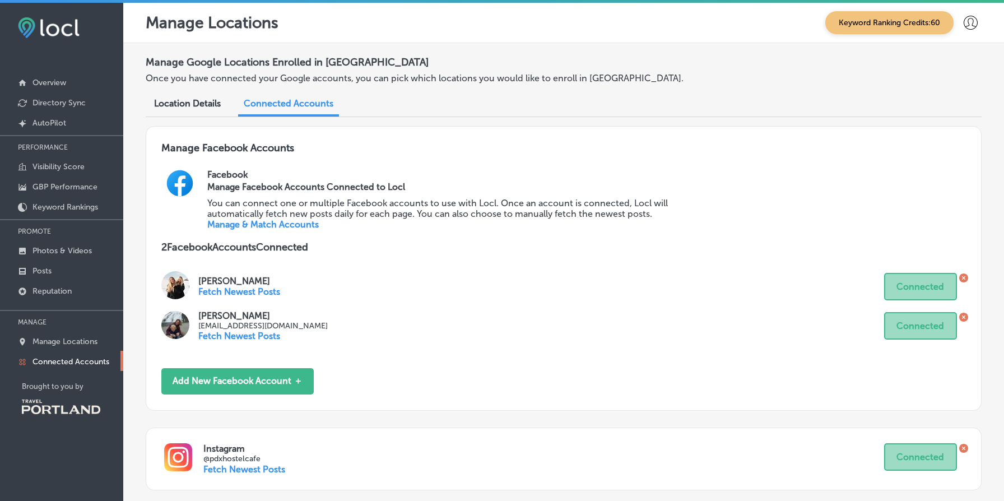
scroll to position [79, 0]
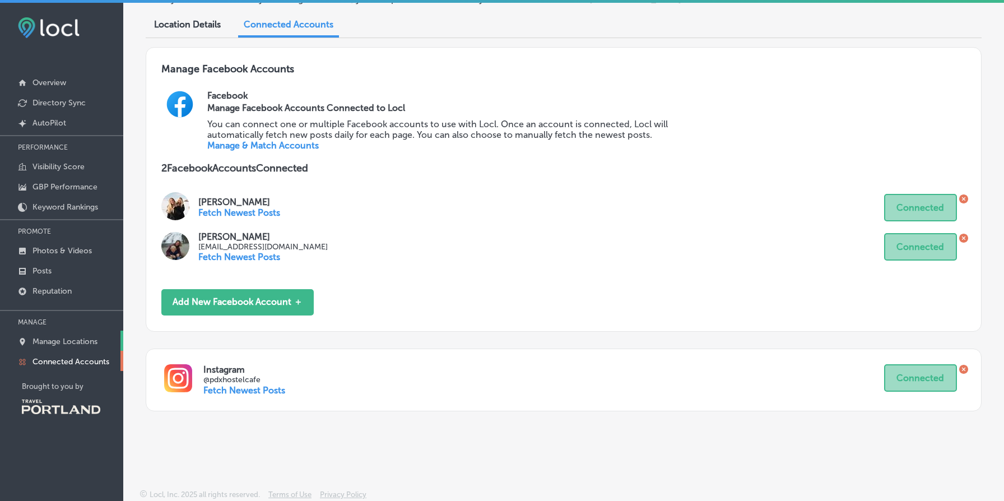
click at [75, 337] on p "Manage Locations" at bounding box center [64, 342] width 65 height 10
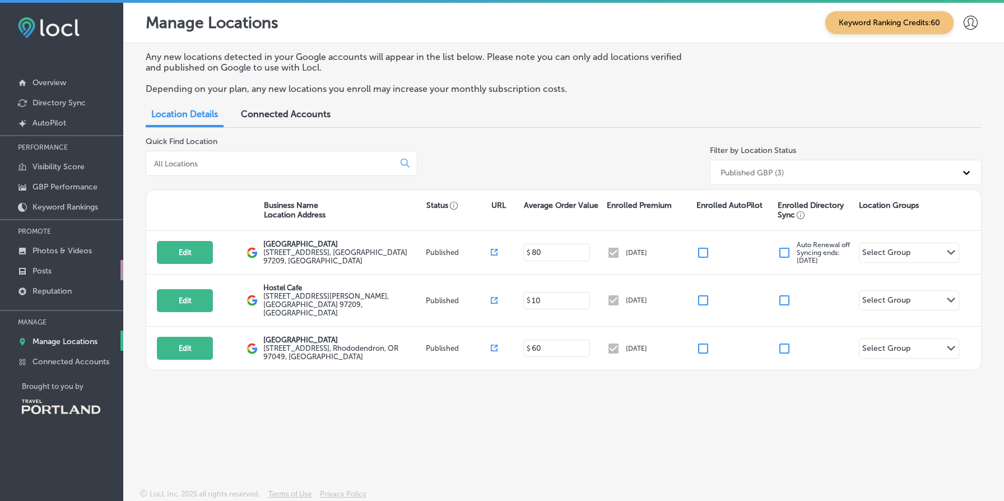
click at [57, 264] on link "Posts" at bounding box center [61, 270] width 123 height 20
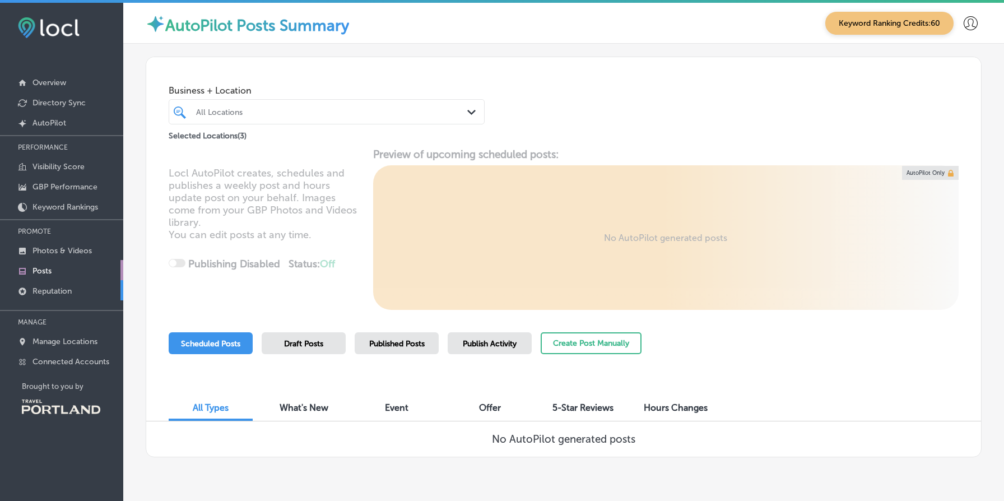
click at [58, 288] on p "Reputation" at bounding box center [51, 291] width 39 height 10
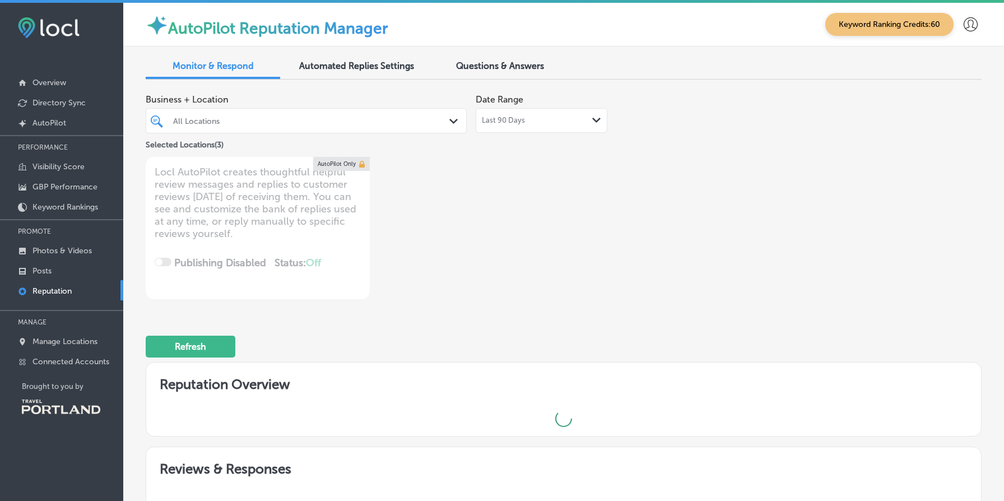
type textarea "x"
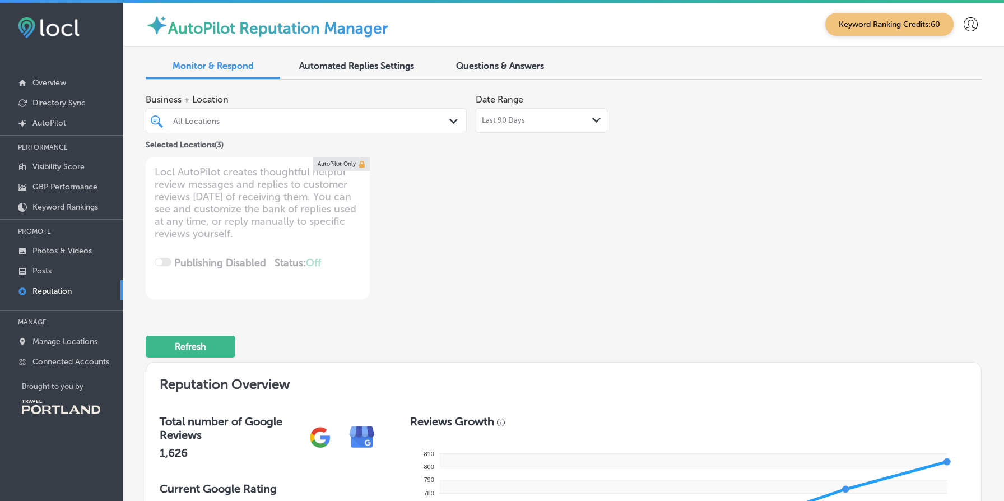
click at [481, 222] on div "Business + Location All Locations Path Created with Sketch. Selected Locations …" at bounding box center [396, 194] width 501 height 211
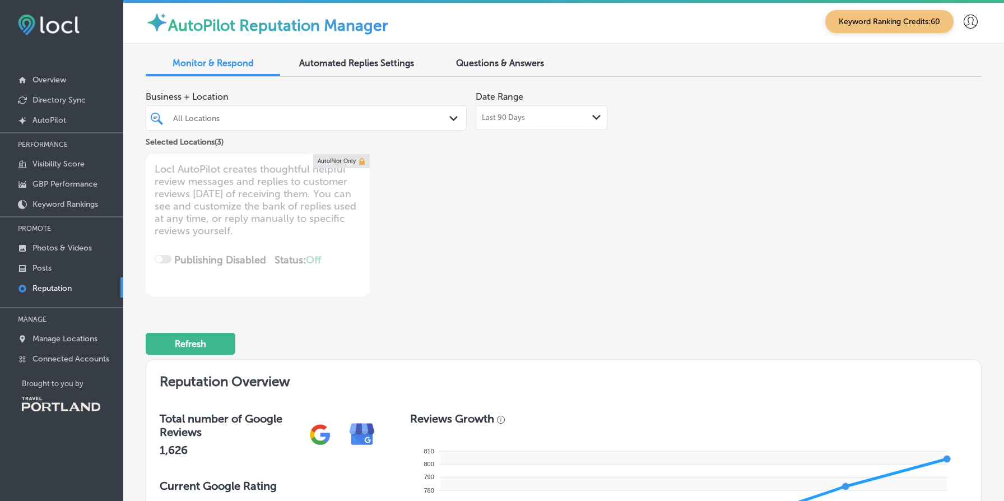
click at [508, 251] on div "Business + Location All Locations Path Created with Sketch. Selected Locations …" at bounding box center [396, 191] width 501 height 211
click at [338, 160] on link at bounding box center [342, 161] width 56 height 14
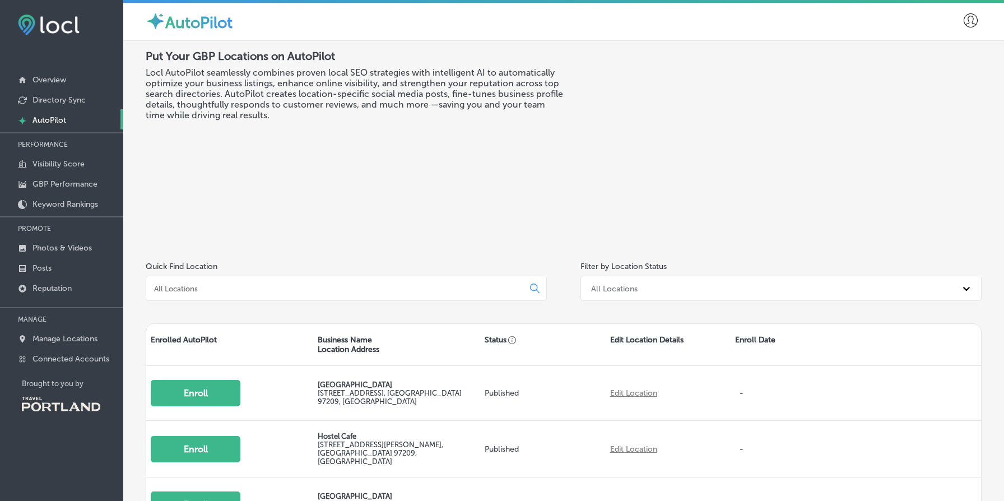
scroll to position [105, 0]
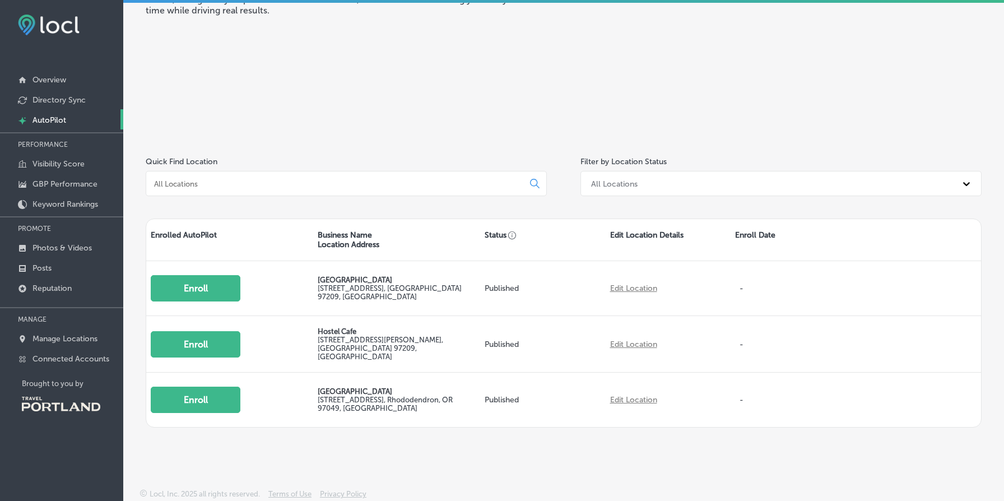
click at [259, 85] on div "Put Your GBP Locations on AutoPilot Locl AutoPilot seamlessly combines proven l…" at bounding box center [355, 40] width 418 height 190
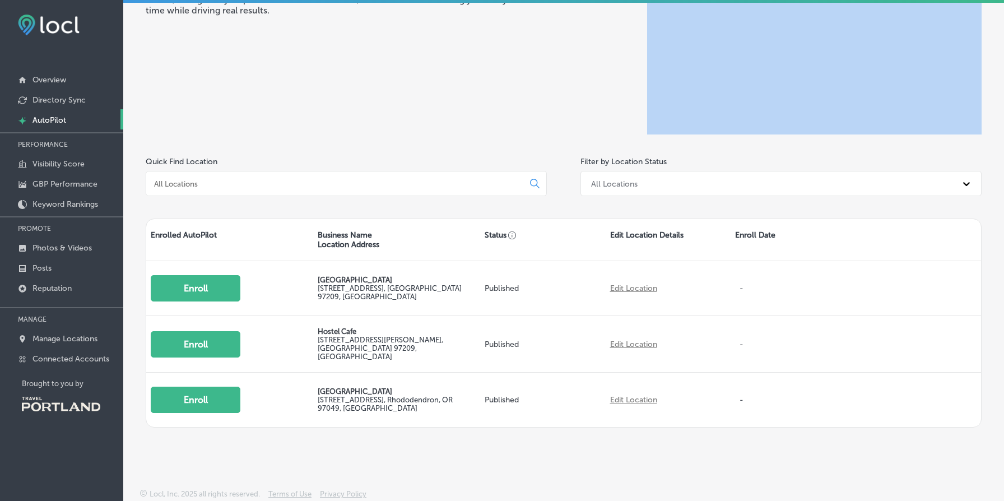
click at [259, 85] on div "Put Your GBP Locations on AutoPilot Locl AutoPilot seamlessly combines proven l…" at bounding box center [355, 40] width 418 height 190
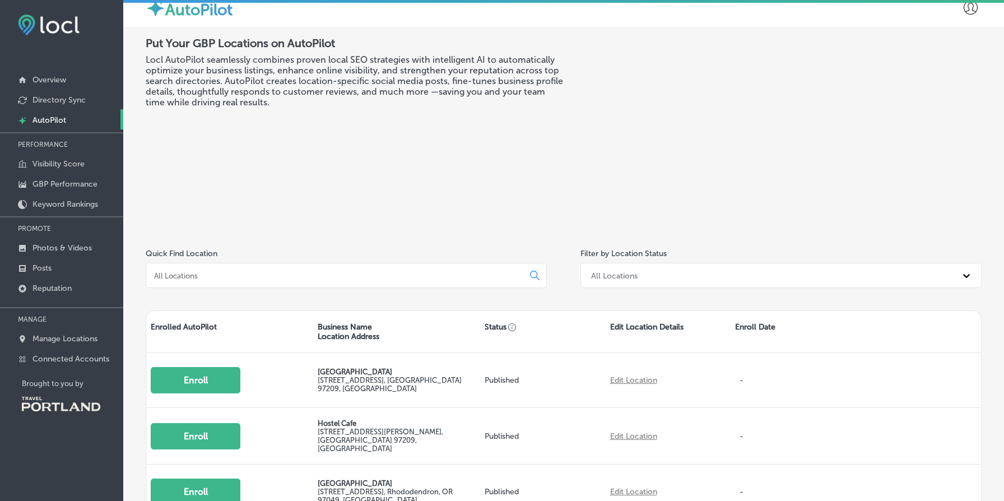
scroll to position [0, 0]
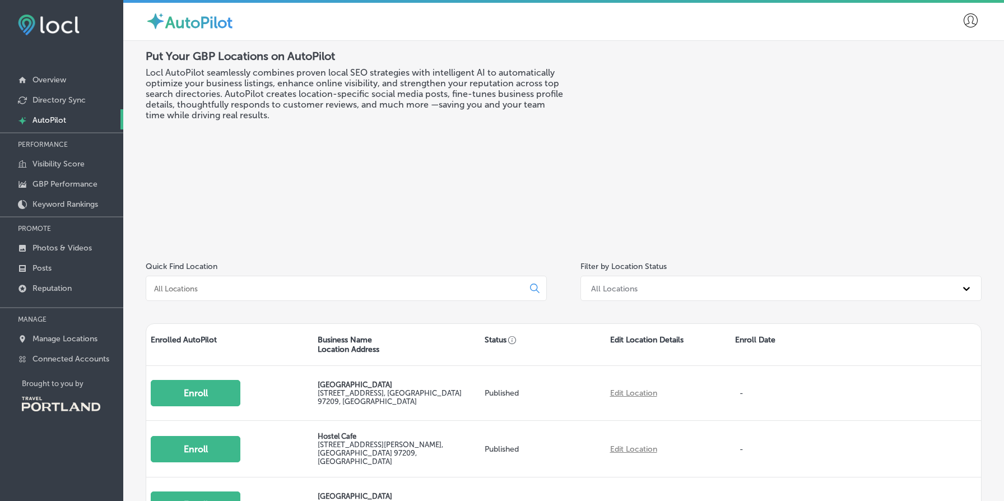
click at [240, 74] on h3 "Locl AutoPilot seamlessly combines proven local SEO strategies with intelligent…" at bounding box center [355, 93] width 418 height 53
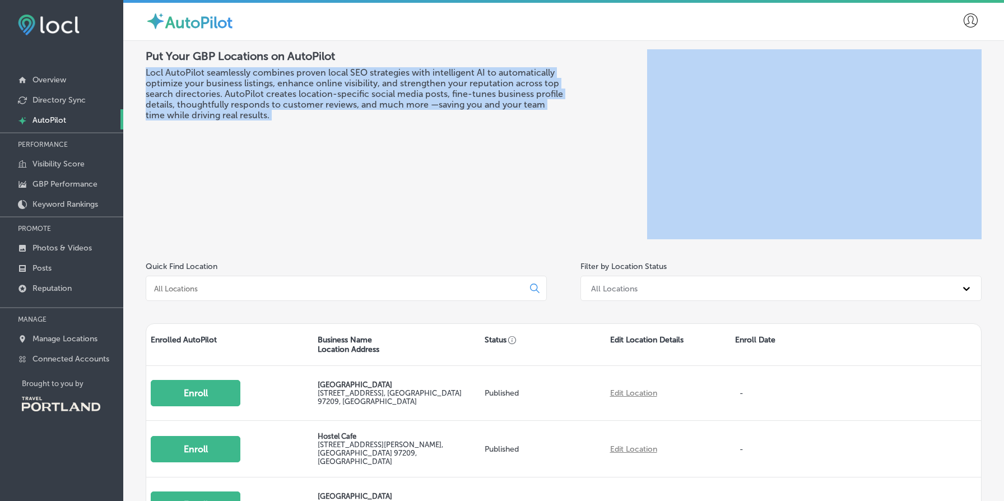
click at [240, 74] on h3 "Locl AutoPilot seamlessly combines proven local SEO strategies with intelligent…" at bounding box center [355, 93] width 418 height 53
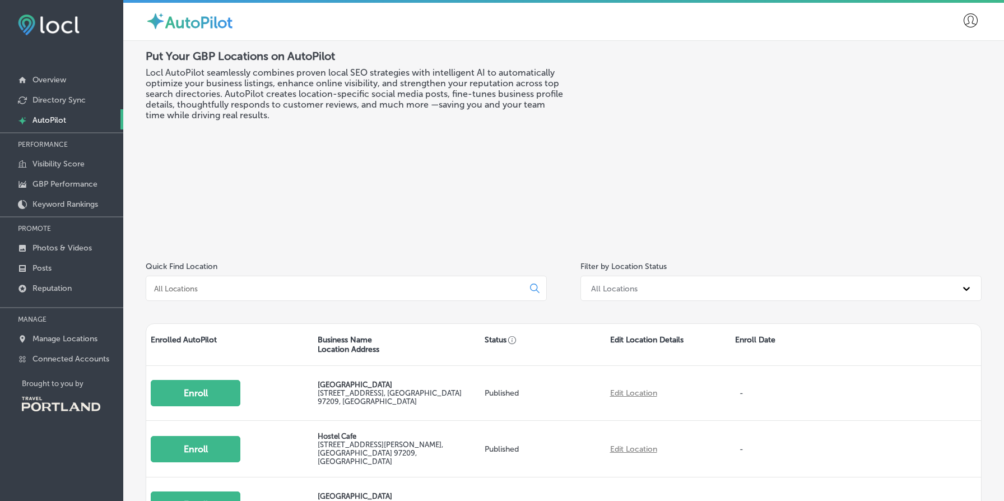
click at [194, 59] on h2 "Put Your GBP Locations on AutoPilot" at bounding box center [355, 55] width 418 height 13
click at [230, 106] on h3 "Locl AutoPilot seamlessly combines proven local SEO strategies with intelligent…" at bounding box center [355, 93] width 418 height 53
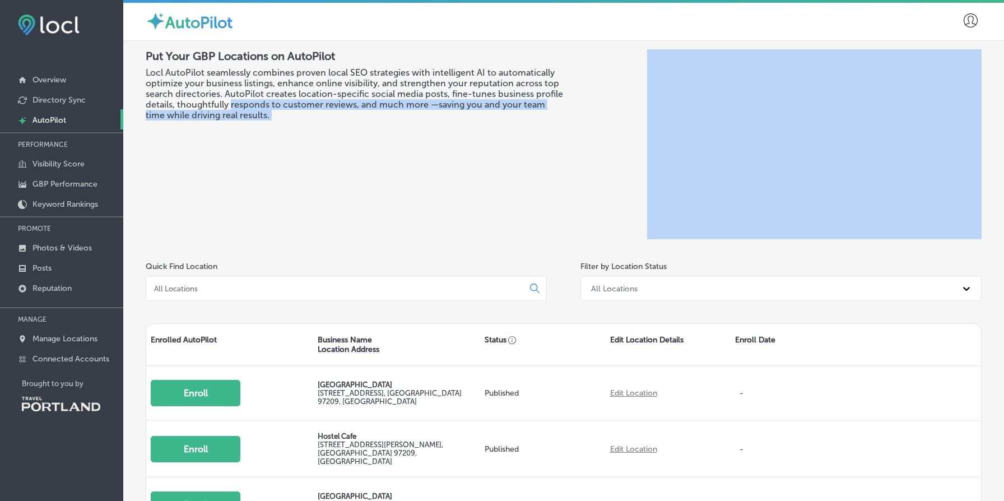
drag, startPoint x: 230, startPoint y: 106, endPoint x: 301, endPoint y: 156, distance: 87.3
click at [301, 156] on div "Put Your GBP Locations on AutoPilot Locl AutoPilot seamlessly combines proven l…" at bounding box center [355, 144] width 418 height 190
click at [291, 175] on div "Put Your GBP Locations on AutoPilot Locl AutoPilot seamlessly combines proven l…" at bounding box center [355, 144] width 418 height 190
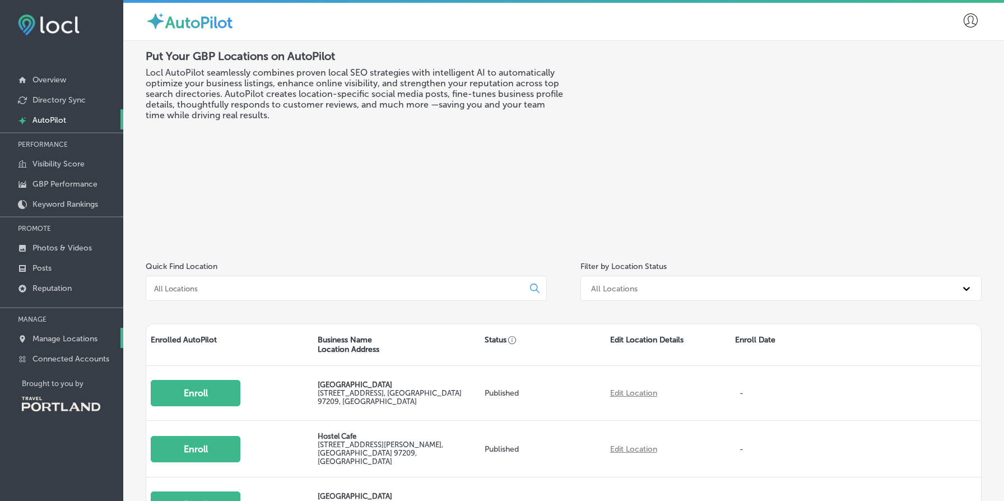
click at [103, 333] on link "Manage Locations" at bounding box center [61, 338] width 123 height 20
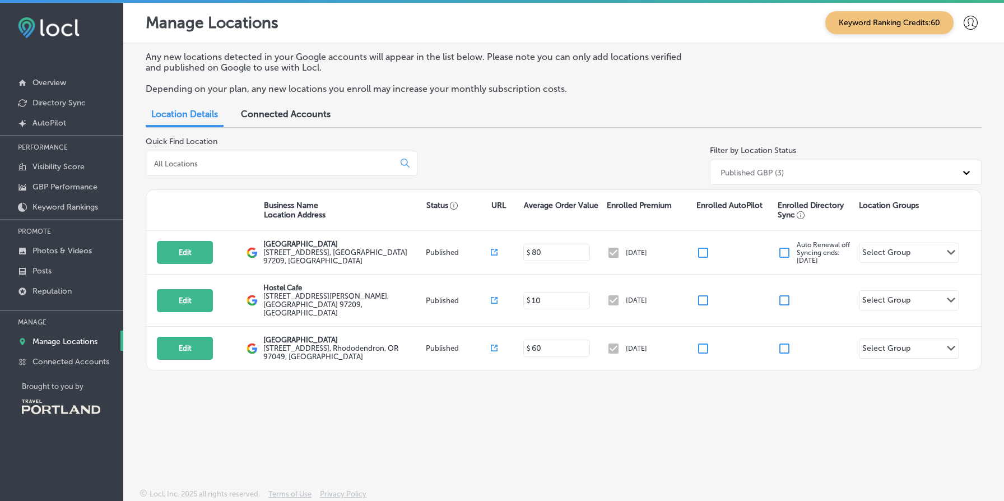
click at [904, 122] on div "Location Details Connected Accounts" at bounding box center [564, 115] width 836 height 25
click at [53, 269] on link "Posts" at bounding box center [61, 270] width 123 height 20
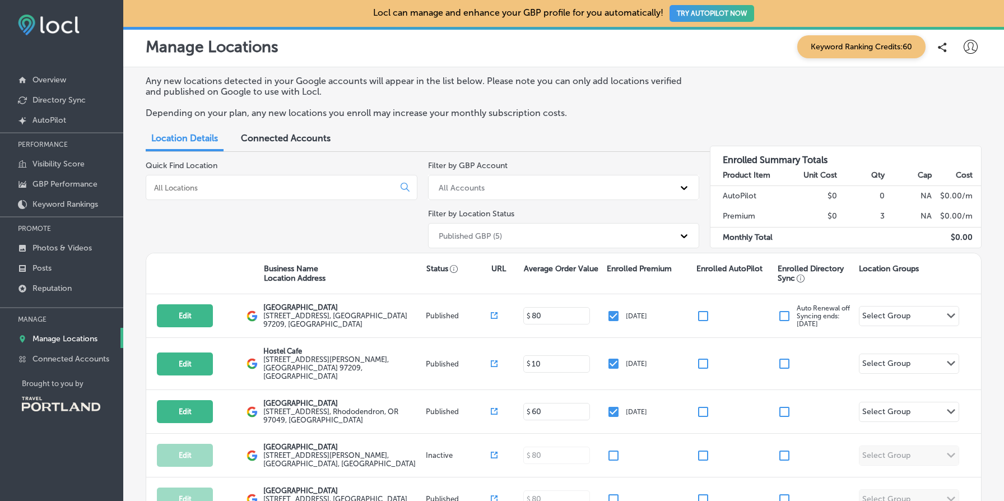
click at [551, 43] on div "Manage Locations Keyword Ranking Credits: 60" at bounding box center [564, 46] width 836 height 23
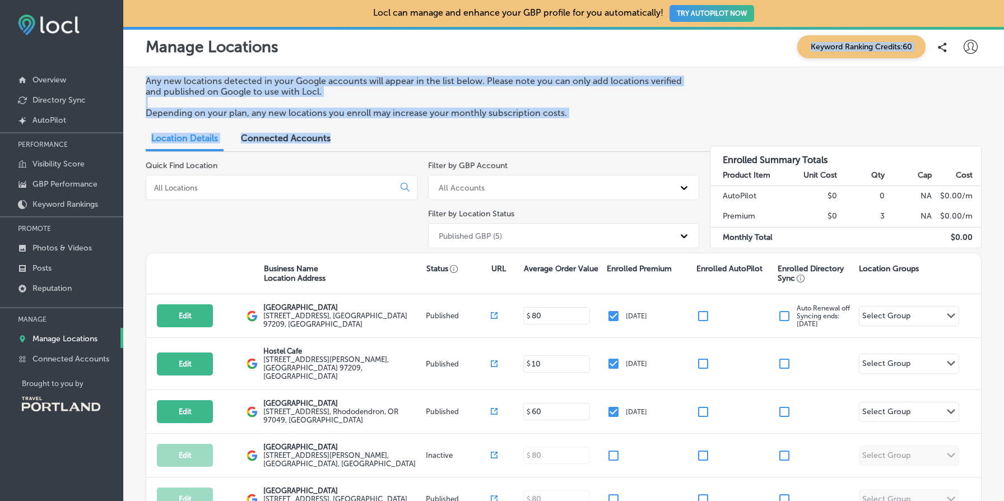
drag, startPoint x: 551, startPoint y: 43, endPoint x: 575, endPoint y: 132, distance: 92.3
click at [575, 132] on div "Locl can manage and enhance your GBP profile for you automatically! TRY AUTOPIL…" at bounding box center [563, 250] width 881 height 501
click at [520, 95] on p "Any new locations detected in your Google accounts will appear in the list belo…" at bounding box center [417, 86] width 543 height 21
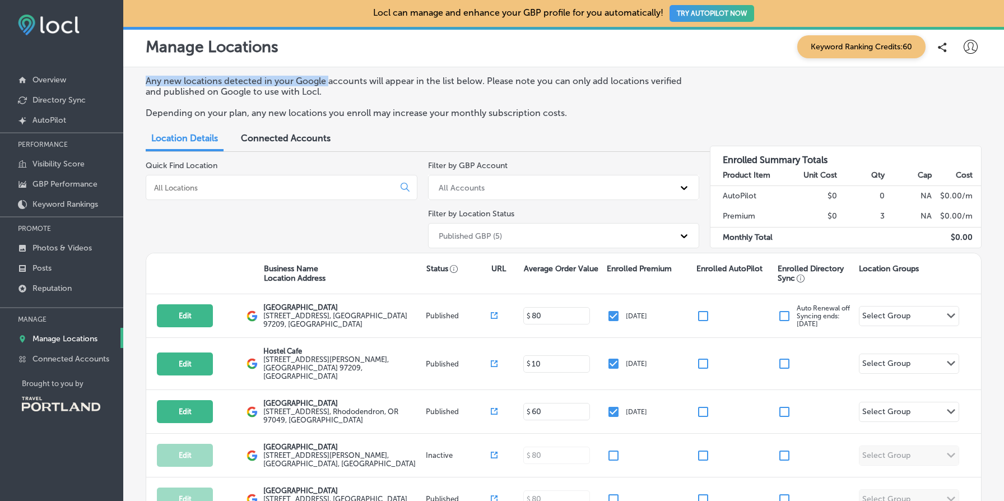
drag, startPoint x: 520, startPoint y: 95, endPoint x: 350, endPoint y: 85, distance: 171.1
click at [350, 85] on p "Any new locations detected in your Google accounts will appear in the list belo…" at bounding box center [417, 86] width 543 height 21
click at [254, 86] on p "Any new locations detected in your Google accounts will appear in the list belo…" at bounding box center [417, 86] width 543 height 21
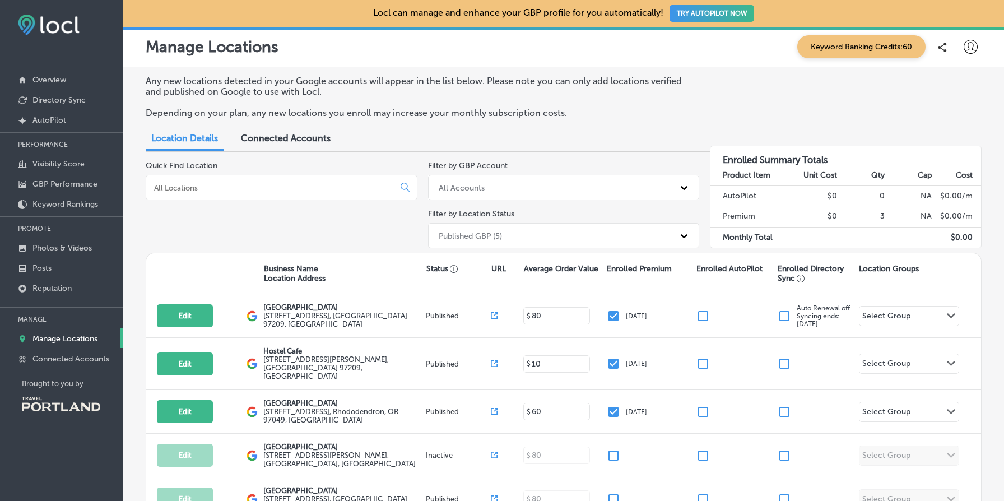
click at [254, 86] on p "Any new locations detected in your Google accounts will appear in the list belo…" at bounding box center [417, 86] width 543 height 21
click at [410, 81] on p "Any new locations detected in your Google accounts will appear in the list belo…" at bounding box center [417, 86] width 543 height 21
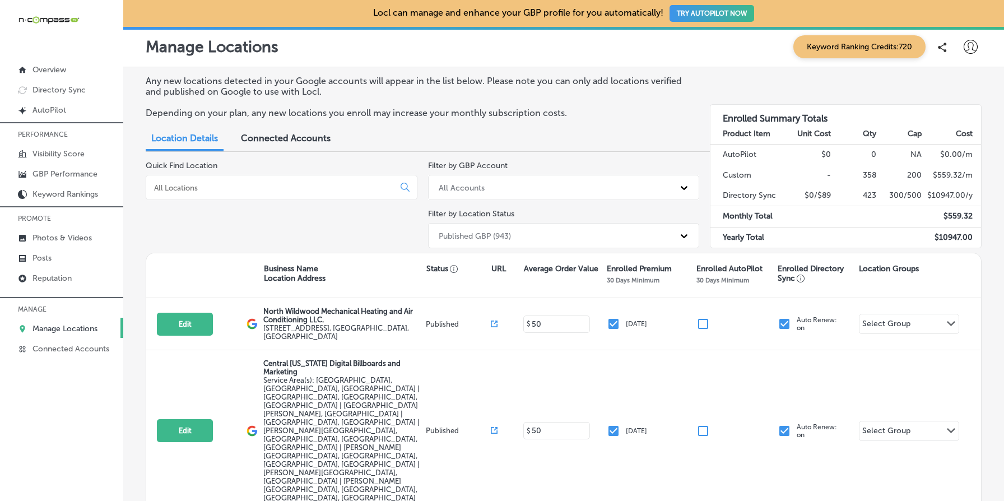
click at [980, 51] on div "Keyword Ranking Credits: 720" at bounding box center [885, 46] width 194 height 23
click at [969, 46] on icon at bounding box center [970, 47] width 14 height 14
click at [944, 86] on p "My Account" at bounding box center [954, 87] width 50 height 13
select select "US"
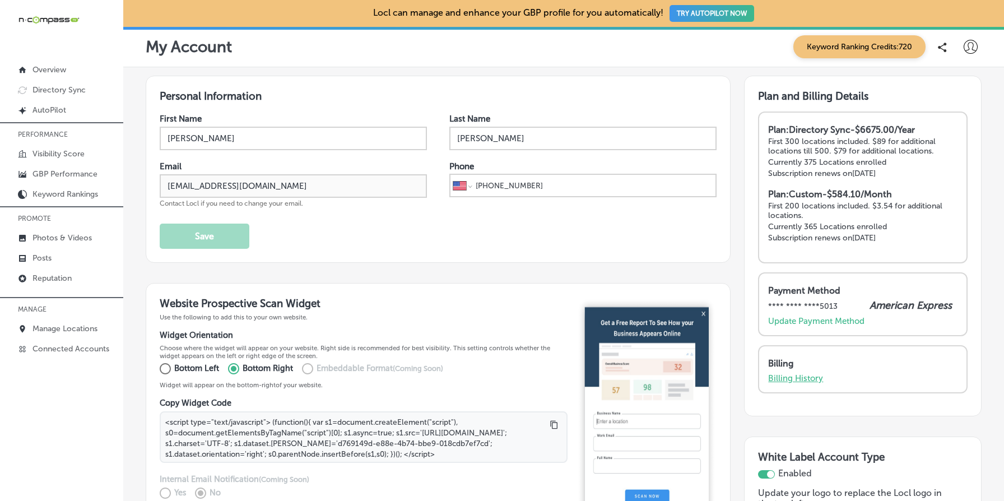
click at [800, 376] on p "Billing History" at bounding box center [795, 378] width 55 height 10
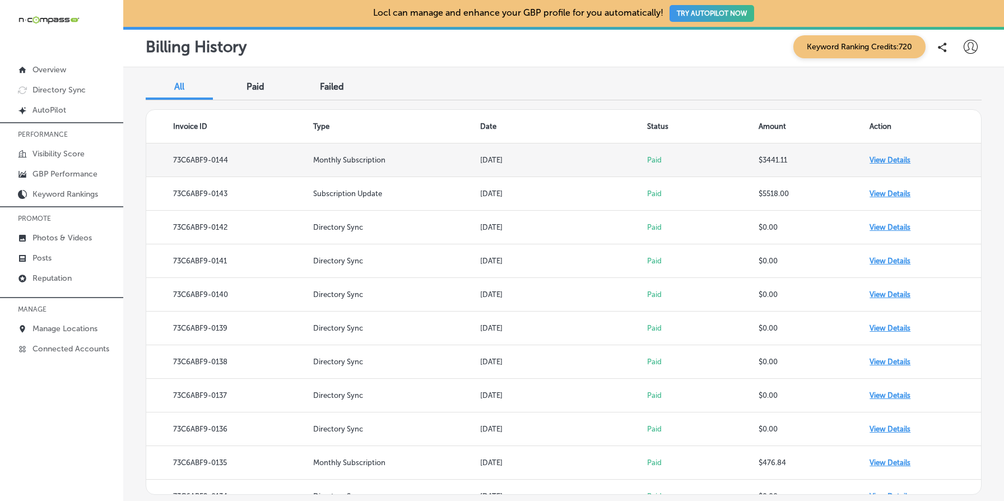
click at [891, 160] on td "View Details" at bounding box center [924, 160] width 111 height 34
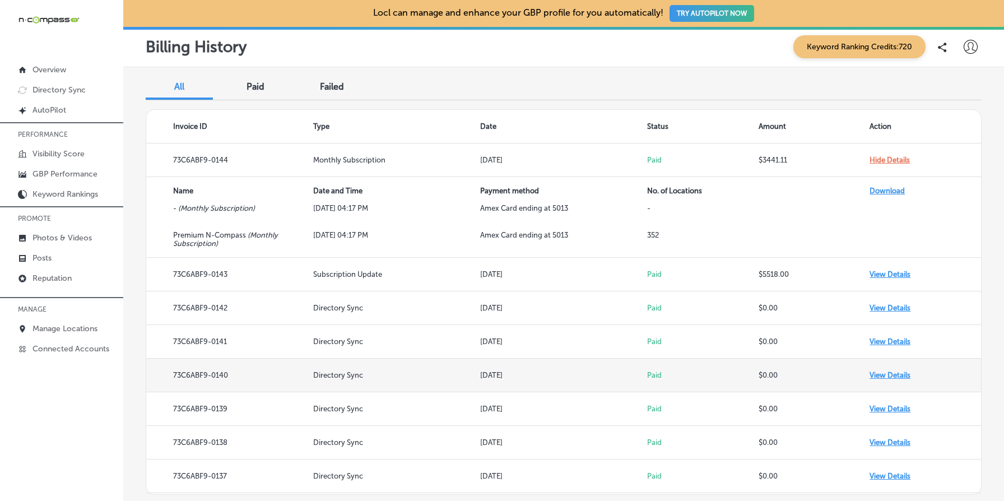
click at [770, 372] on td "$0.00" at bounding box center [813, 376] width 111 height 34
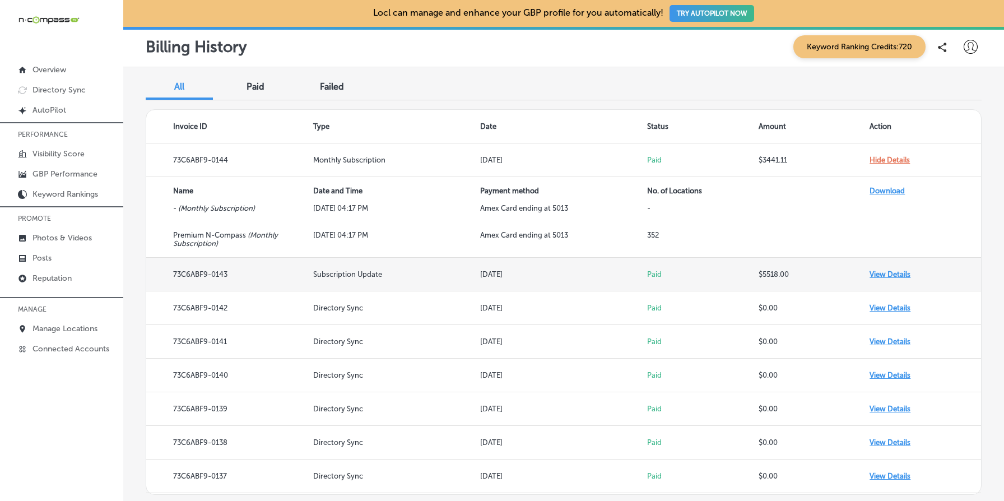
click at [880, 276] on td "View Details" at bounding box center [924, 275] width 111 height 34
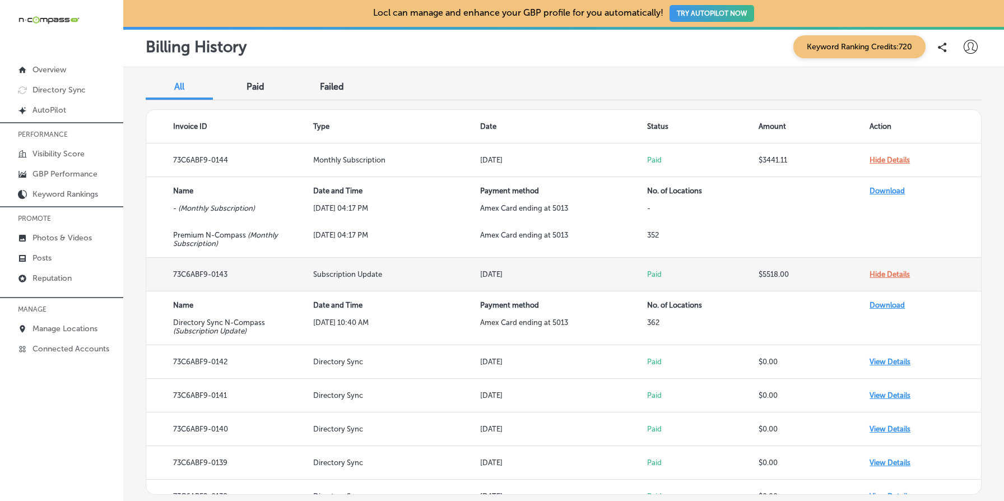
click at [897, 275] on td "Hide Details" at bounding box center [924, 275] width 111 height 34
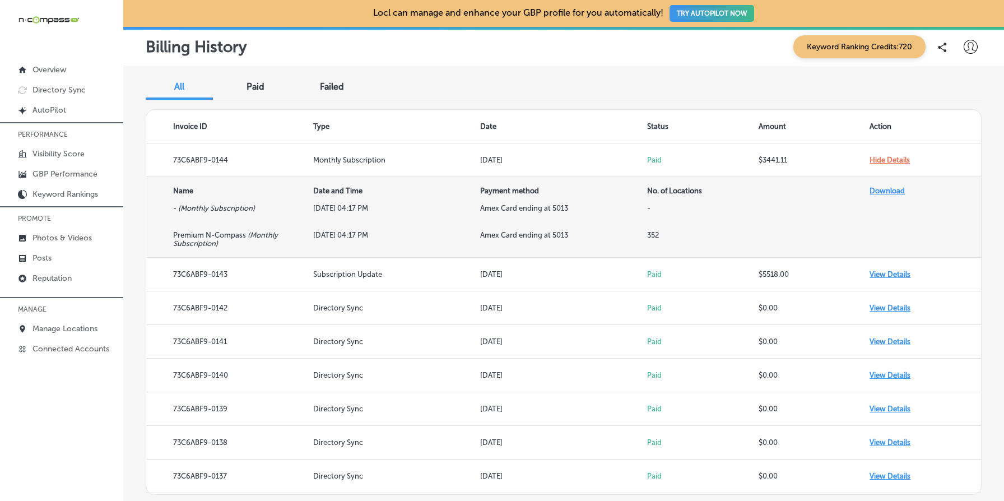
click at [554, 231] on td "Amex Card ending at 5013" at bounding box center [563, 244] width 167 height 27
click at [230, 238] on td "Premium N-Compass ( Monthly Subscription )" at bounding box center [229, 244] width 167 height 27
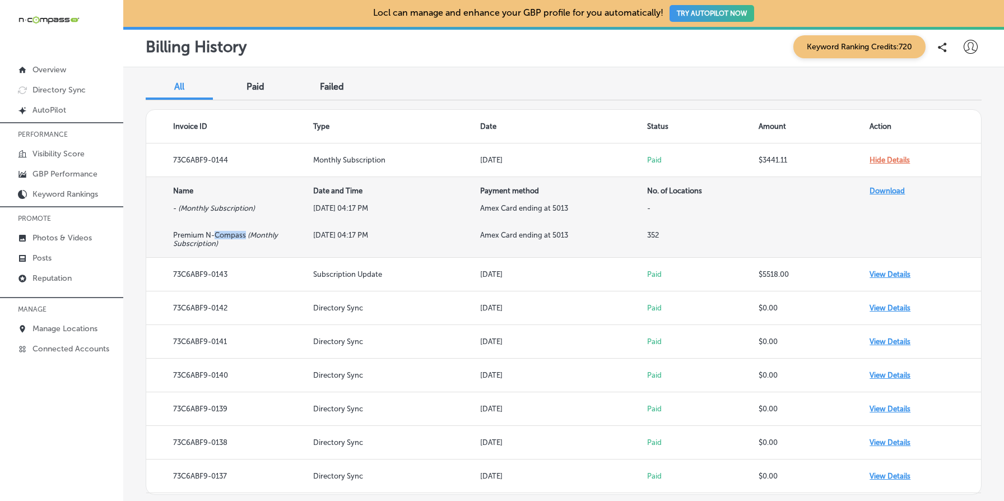
click at [230, 238] on td "Premium N-Compass ( Monthly Subscription )" at bounding box center [229, 244] width 167 height 27
click at [646, 235] on td "Amex Card ending at 5013" at bounding box center [563, 244] width 167 height 27
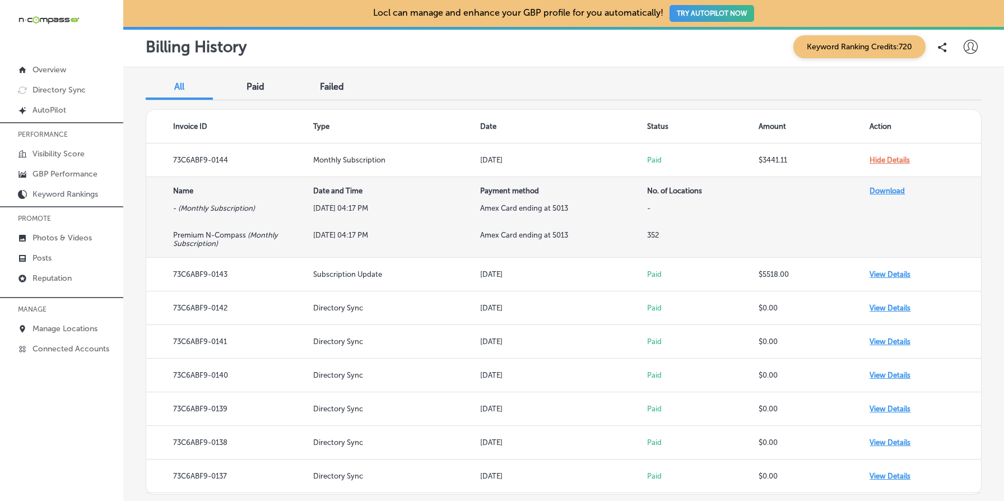
click at [646, 235] on td "Amex Card ending at 5013" at bounding box center [563, 244] width 167 height 27
click at [706, 233] on td "352" at bounding box center [702, 244] width 111 height 27
click at [199, 245] on icon "( Monthly Subscription )" at bounding box center [225, 239] width 105 height 17
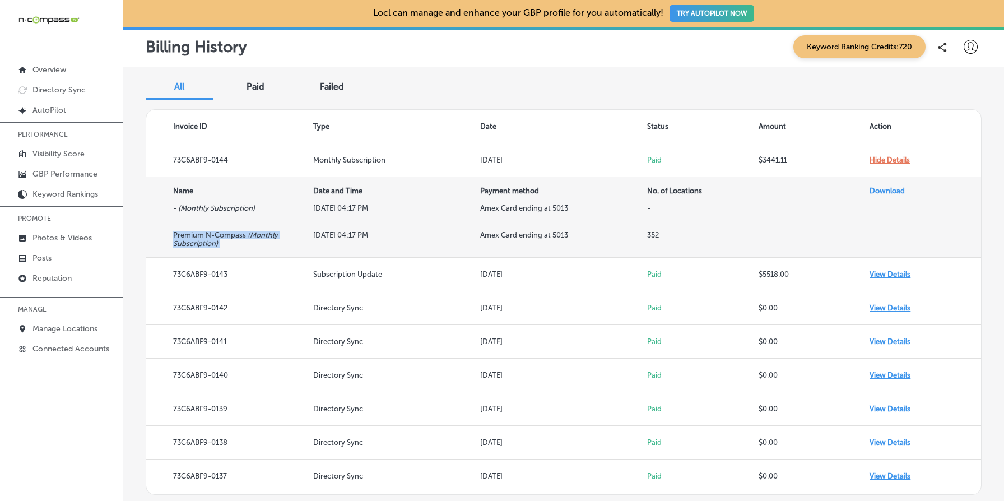
click at [199, 245] on icon "( Monthly Subscription )" at bounding box center [225, 239] width 105 height 17
click at [676, 195] on th "No. of Locations" at bounding box center [702, 190] width 111 height 27
click at [524, 190] on th "Payment method" at bounding box center [563, 190] width 167 height 27
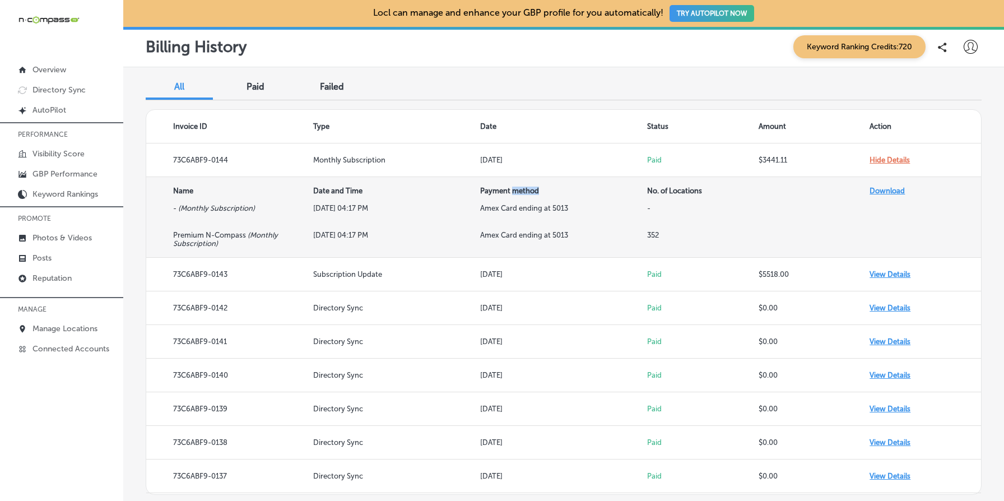
click at [524, 190] on th "Payment method" at bounding box center [563, 190] width 167 height 27
click at [509, 212] on td "Amex Card ending at 5013" at bounding box center [563, 217] width 167 height 27
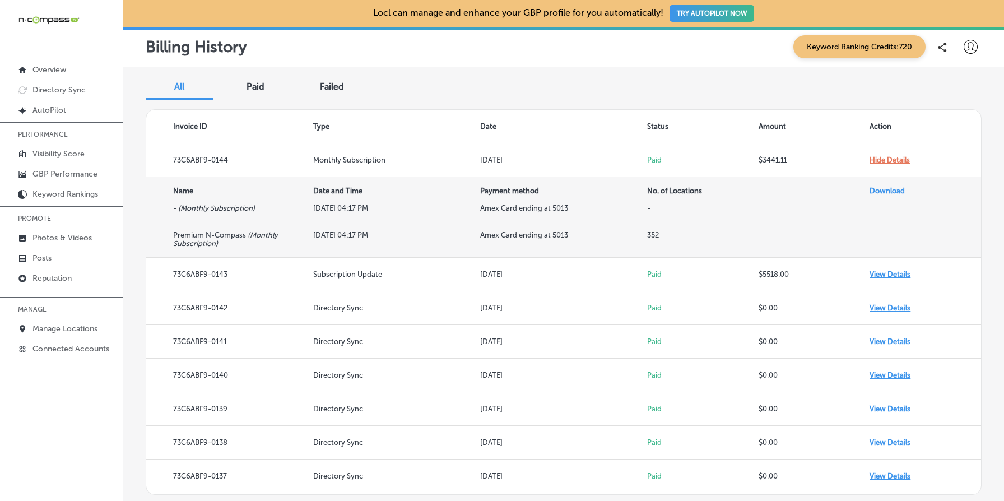
click at [321, 209] on td "Aug 16, 2025 at 04:17 PM" at bounding box center [396, 217] width 167 height 27
click at [487, 207] on td "Amex Card ending at 5013" at bounding box center [563, 217] width 167 height 27
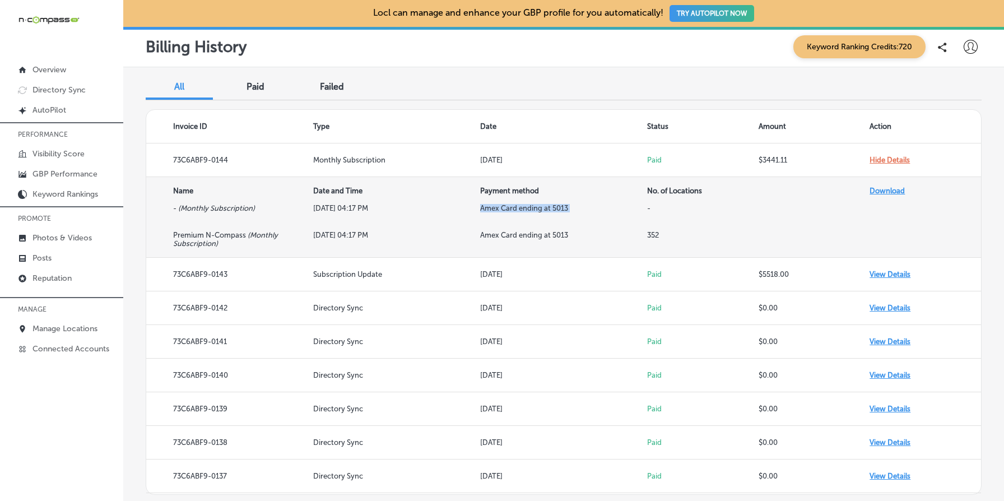
click at [487, 207] on td "Amex Card ending at 5013" at bounding box center [563, 217] width 167 height 27
click at [353, 234] on td "Aug 16, 2025 at 04:17 PM" at bounding box center [396, 244] width 167 height 27
click at [650, 221] on td "-" at bounding box center [702, 217] width 111 height 27
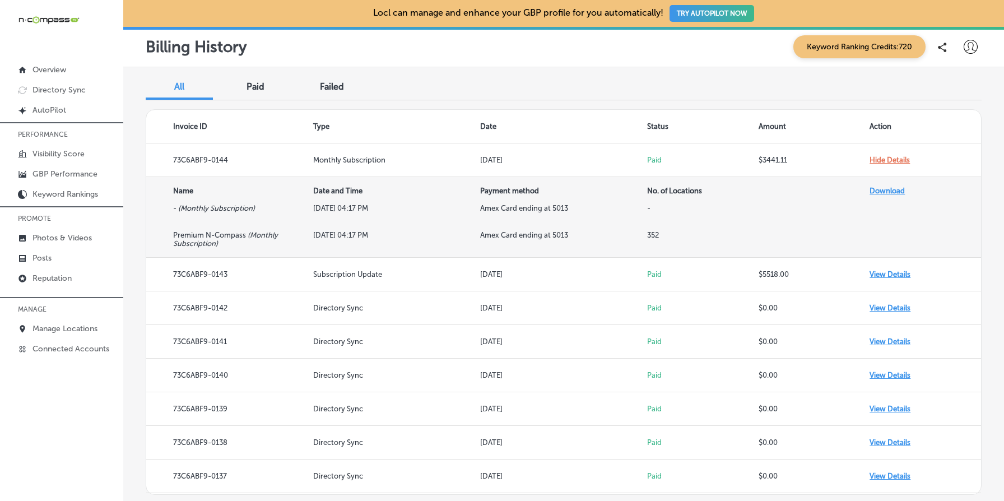
click at [230, 239] on td "Premium N-Compass ( Monthly Subscription )" at bounding box center [229, 244] width 167 height 27
click at [259, 244] on td "Premium N-Compass ( Monthly Subscription )" at bounding box center [229, 244] width 167 height 27
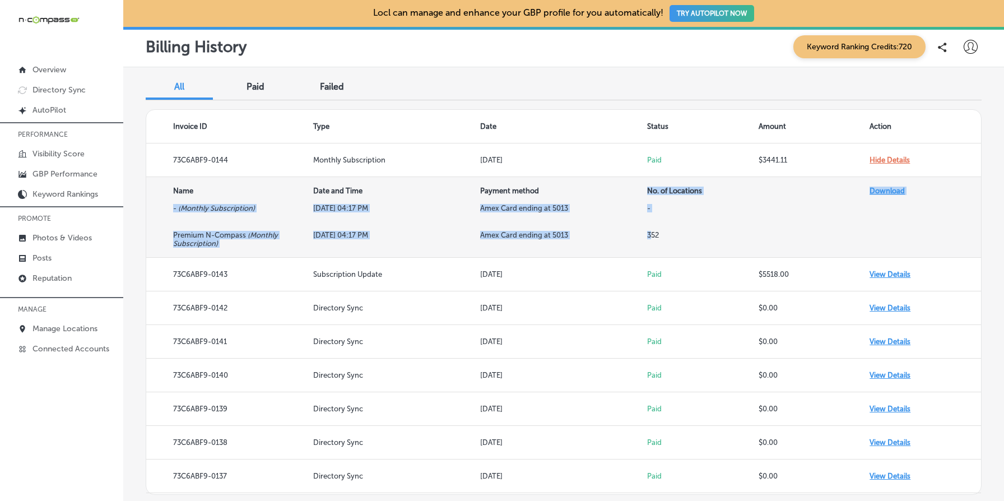
drag, startPoint x: 486, startPoint y: 198, endPoint x: 669, endPoint y: 241, distance: 188.2
click at [669, 241] on table "Name Date and Time Payment method No. of Locations Download - ( Monthly Subscri…" at bounding box center [563, 217] width 835 height 81
click at [839, 220] on td at bounding box center [813, 217] width 111 height 27
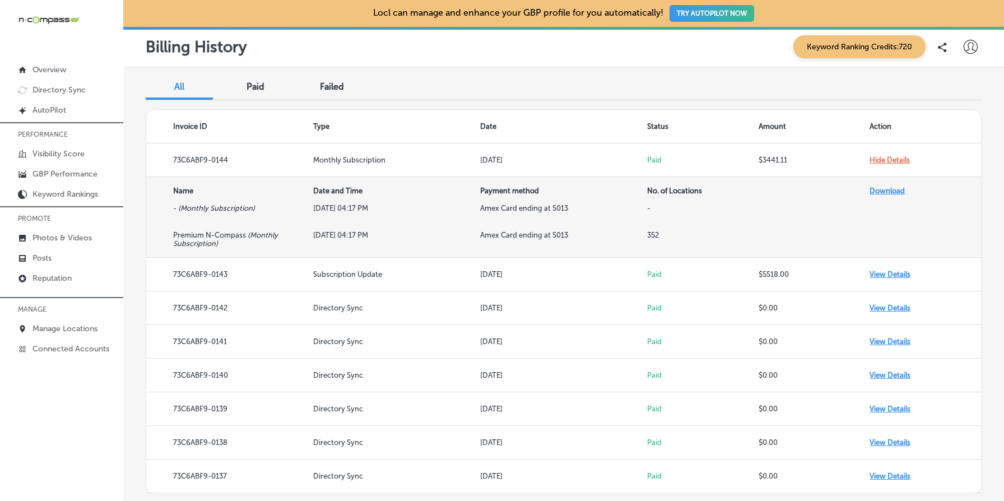
click at [898, 190] on link "Download" at bounding box center [886, 191] width 35 height 8
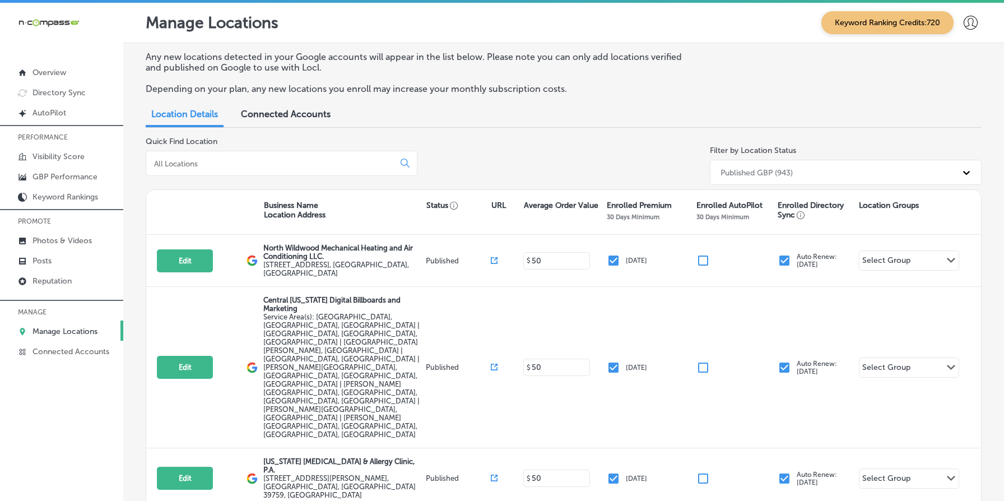
click at [303, 111] on span "Connected Accounts" at bounding box center [286, 114] width 90 height 11
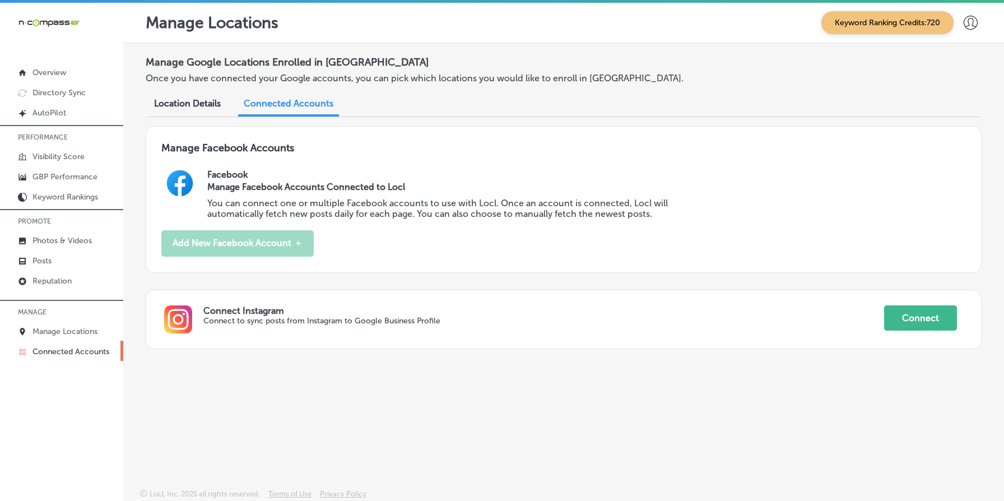
click at [206, 101] on span "Location Details" at bounding box center [187, 103] width 67 height 11
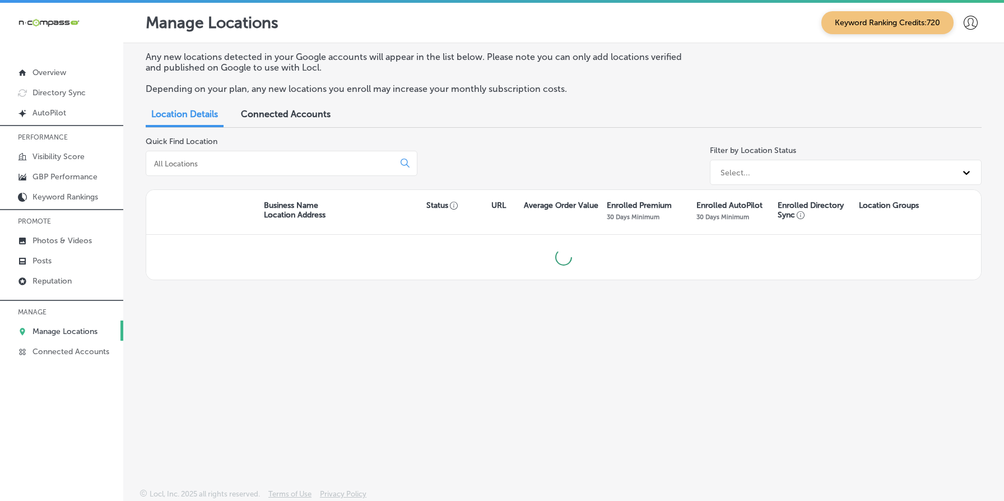
click at [373, 75] on div "Any new locations detected in your Google accounts will appear in the list belo…" at bounding box center [564, 78] width 836 height 52
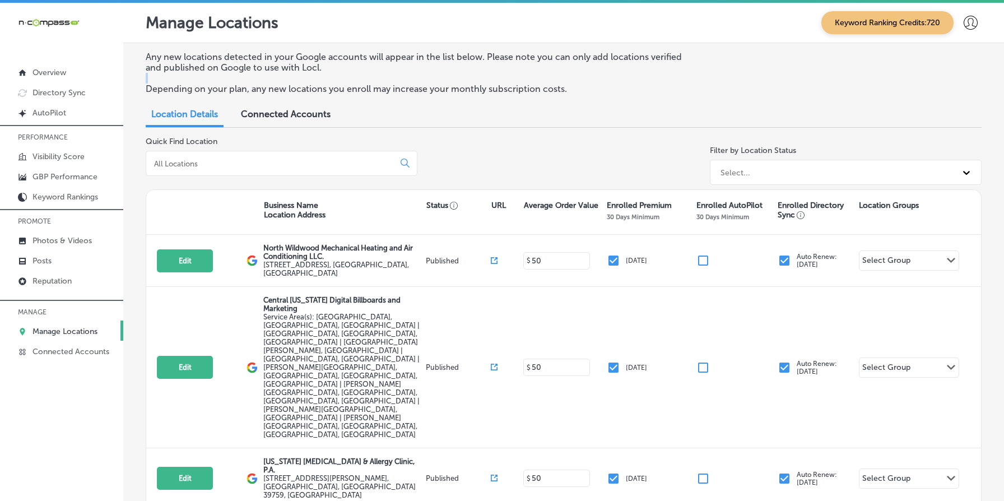
click at [373, 75] on div "Any new locations detected in your Google accounts will appear in the list belo…" at bounding box center [564, 78] width 836 height 52
click at [853, 89] on div "Any new locations detected in your Google accounts will appear in the list belo…" at bounding box center [564, 78] width 836 height 52
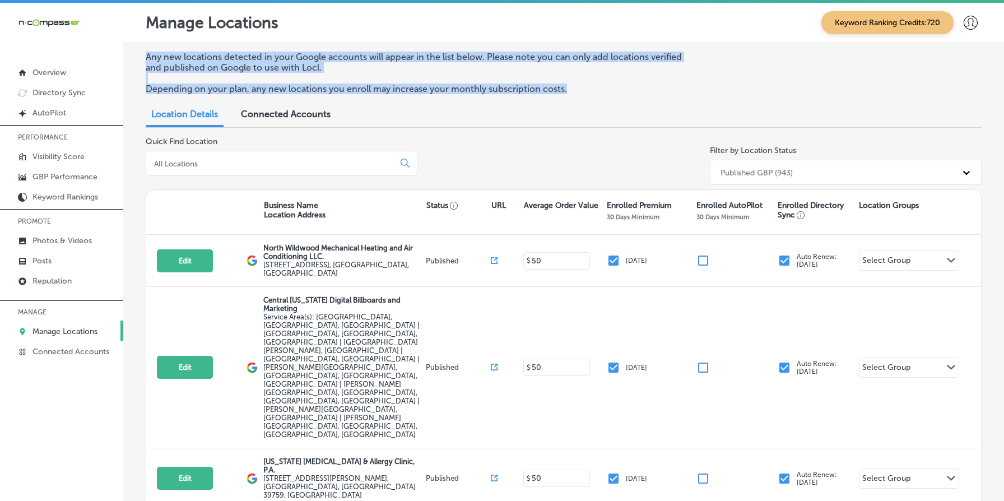
drag, startPoint x: 853, startPoint y: 89, endPoint x: 643, endPoint y: 52, distance: 213.2
click at [643, 52] on div "Any new locations detected in your Google accounts will appear in the list belo…" at bounding box center [564, 78] width 836 height 52
click at [501, 52] on p "Any new locations detected in your Google accounts will appear in the list belo…" at bounding box center [417, 62] width 543 height 21
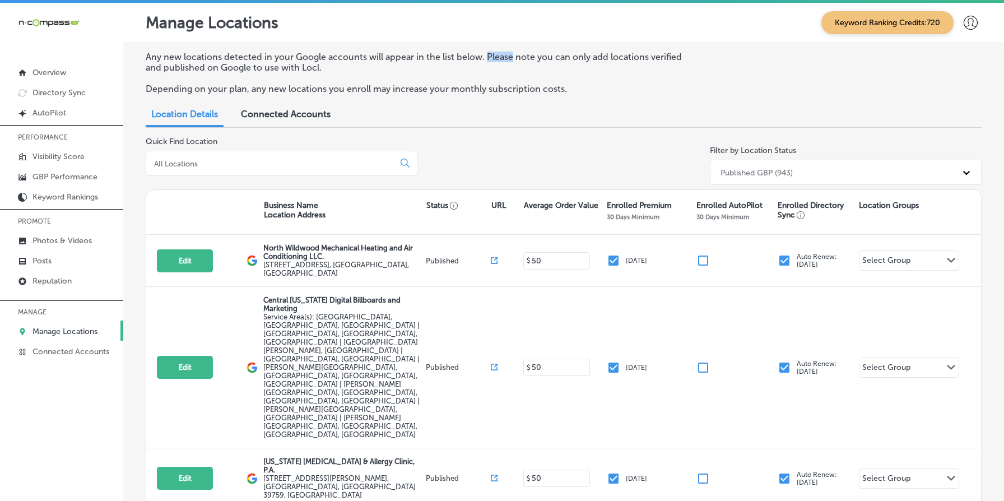
click at [501, 52] on p "Any new locations detected in your Google accounts will appear in the list belo…" at bounding box center [417, 62] width 543 height 21
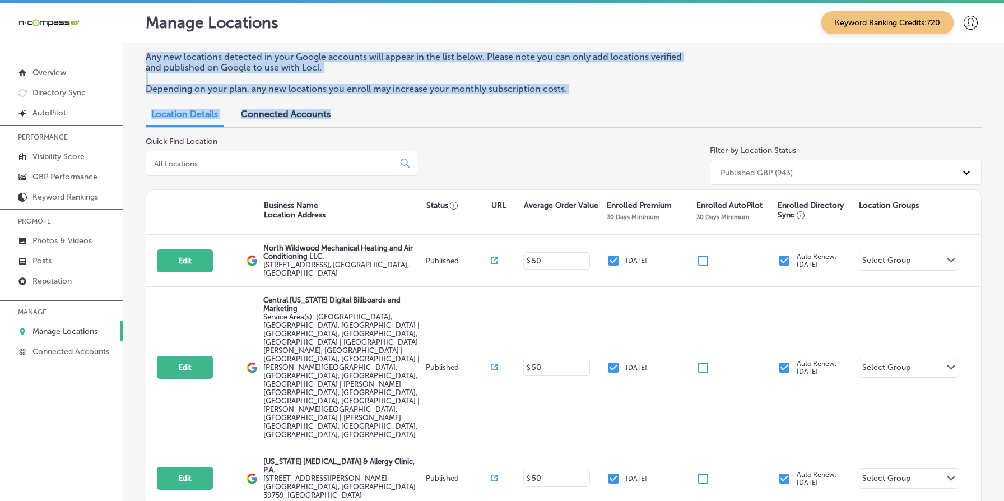
drag, startPoint x: 501, startPoint y: 52, endPoint x: 595, endPoint y: 104, distance: 107.3
click at [595, 104] on div "Any new locations detected in your Google accounts will appear in the list belo…" at bounding box center [563, 344] width 881 height 602
click at [613, 91] on p "Depending on your plan, any new locations you enroll may increase your monthly …" at bounding box center [417, 88] width 543 height 11
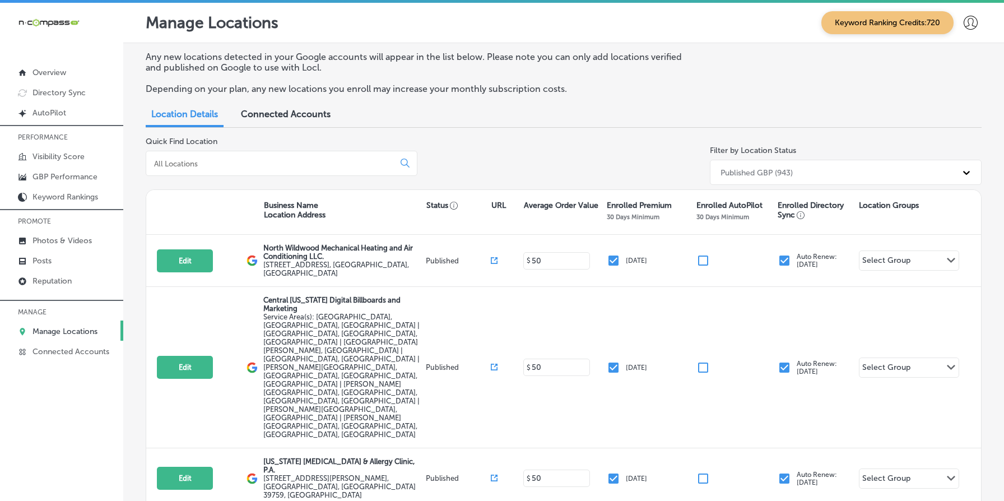
click at [613, 91] on p "Depending on your plan, any new locations you enroll may increase your monthly …" at bounding box center [417, 88] width 543 height 11
click at [644, 74] on div "Any new locations detected in your Google accounts will appear in the list belo…" at bounding box center [564, 78] width 836 height 52
drag, startPoint x: 644, startPoint y: 74, endPoint x: 645, endPoint y: 99, distance: 24.7
click at [645, 99] on div "Any new locations detected in your Google accounts will appear in the list belo…" at bounding box center [564, 78] width 836 height 52
click at [662, 108] on div "Location Details Connected Accounts" at bounding box center [564, 115] width 836 height 25
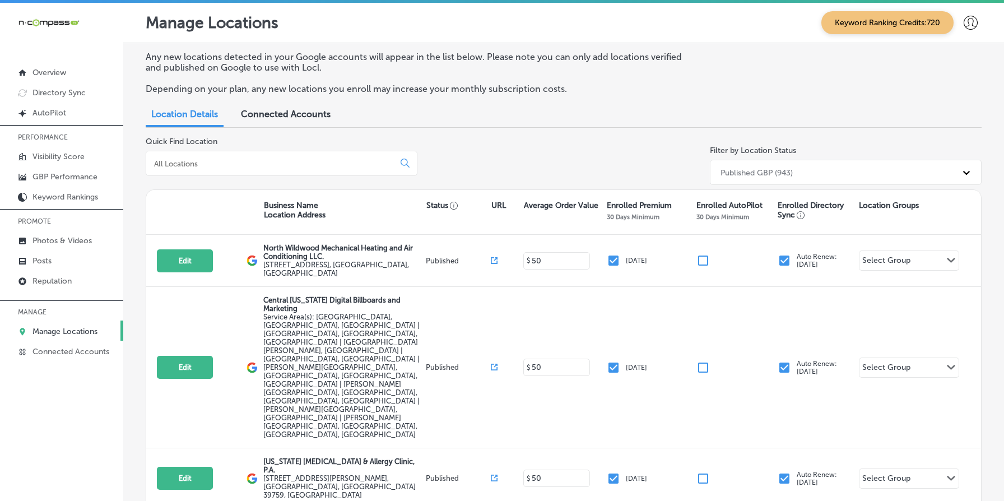
click at [692, 91] on div "Any new locations detected in your Google accounts will appear in the list belo…" at bounding box center [564, 78] width 836 height 52
click at [724, 108] on div "Location Details Connected Accounts" at bounding box center [564, 115] width 836 height 25
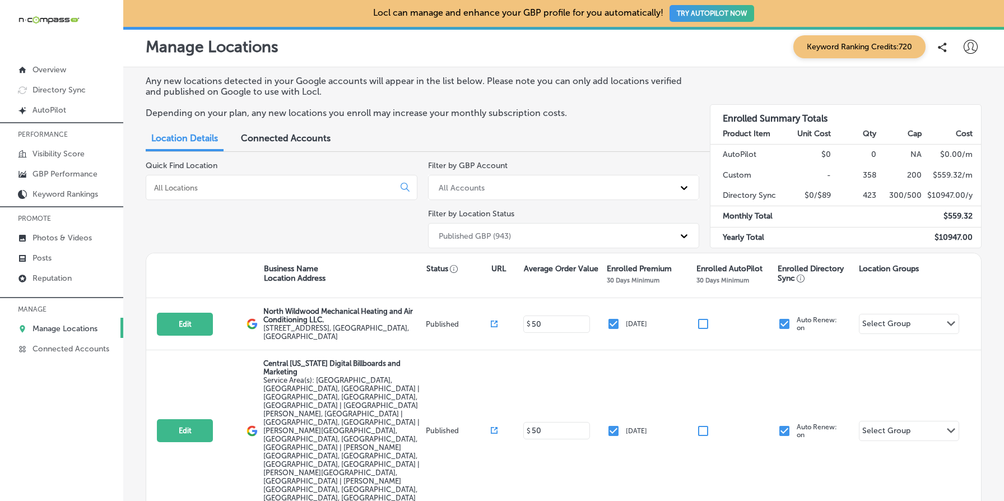
click at [574, 114] on p "Depending on your plan, any new locations you enroll may increase your monthly …" at bounding box center [417, 113] width 543 height 11
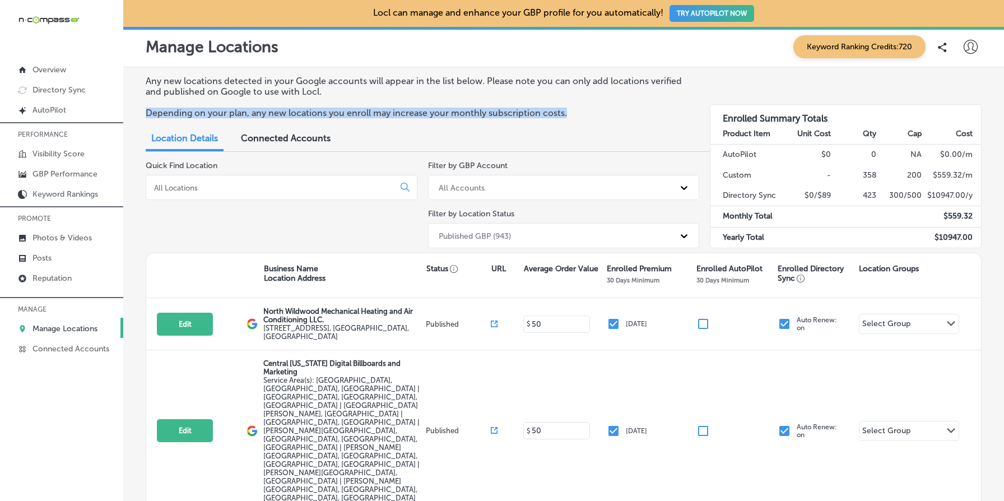
click at [574, 114] on p "Depending on your plan, any new locations you enroll may increase your monthly …" at bounding box center [417, 113] width 543 height 11
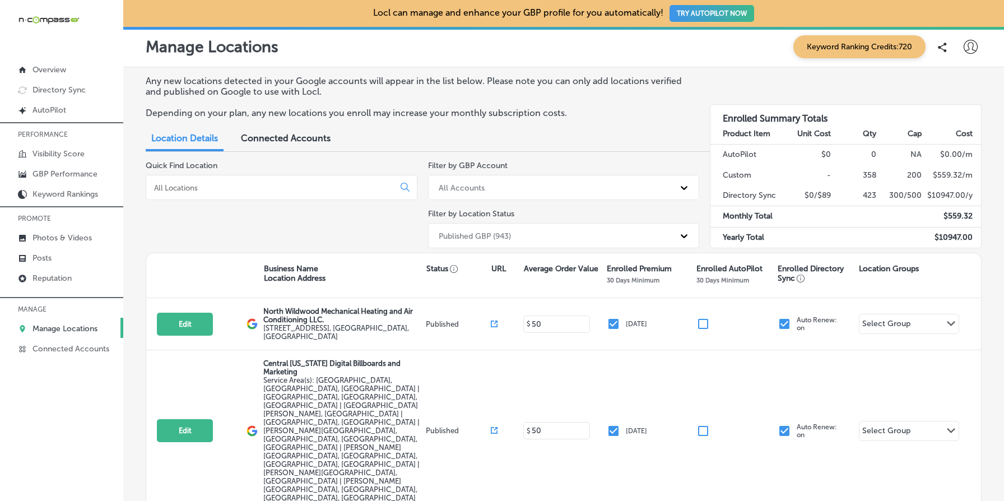
click at [973, 48] on icon at bounding box center [970, 47] width 14 height 14
click at [965, 89] on p "My Account" at bounding box center [954, 87] width 50 height 13
select select "US"
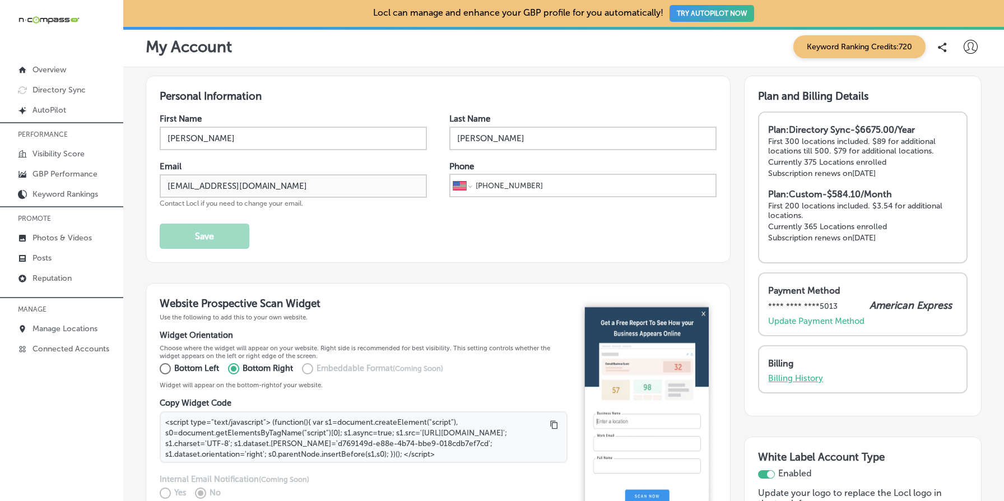
click at [809, 376] on p "Billing History" at bounding box center [795, 378] width 55 height 10
